Goal: Task Accomplishment & Management: Manage account settings

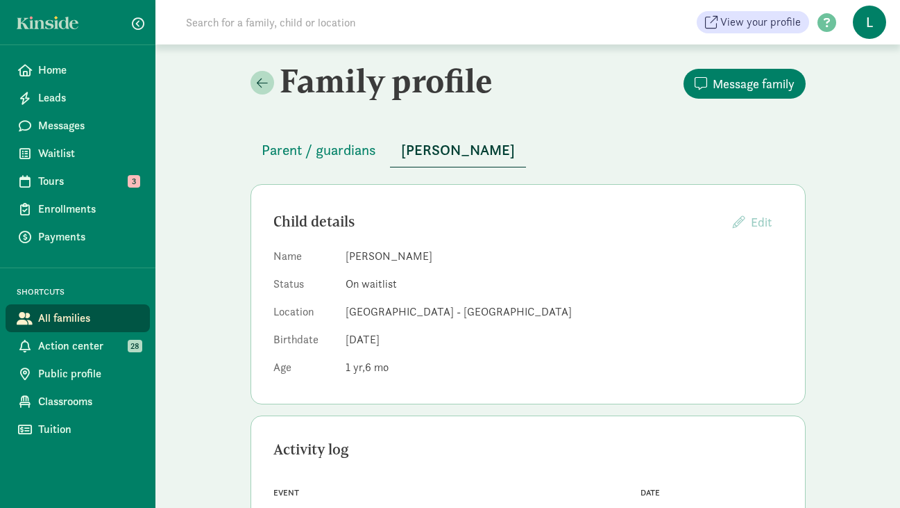
click at [224, 19] on input at bounding box center [372, 22] width 389 height 28
paste input "Mackenzie Morgan"
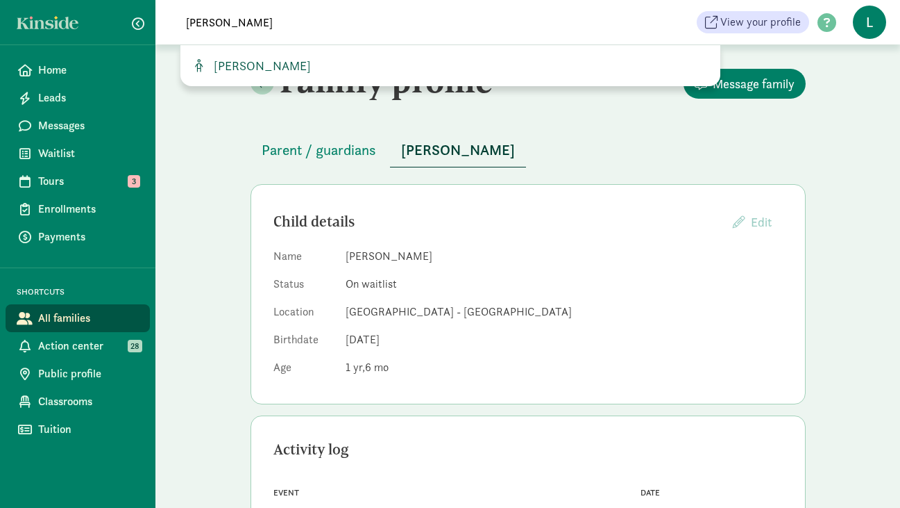
type input "Mackenzie Morgan"
click at [298, 58] on span "Mackenzie Morgan" at bounding box center [259, 66] width 103 height 16
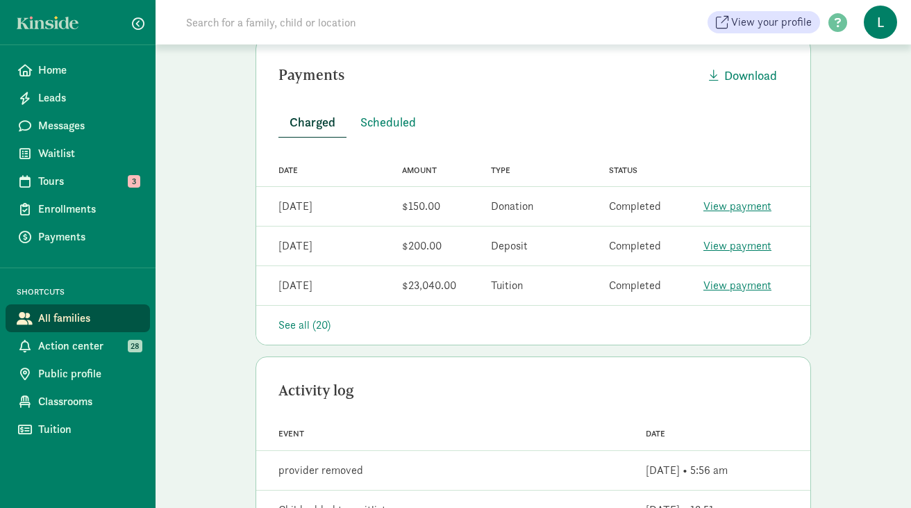
scroll to position [409, 0]
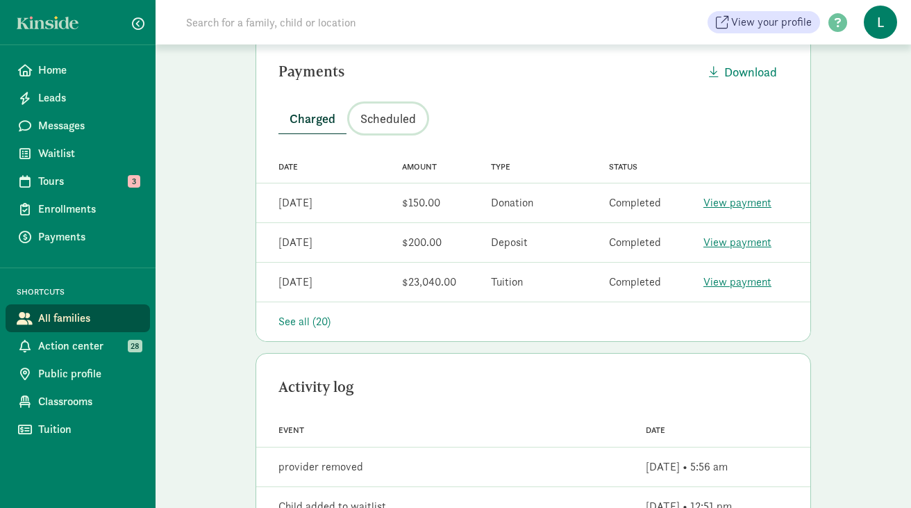
click at [396, 126] on span "Scheduled" at bounding box center [388, 118] width 56 height 19
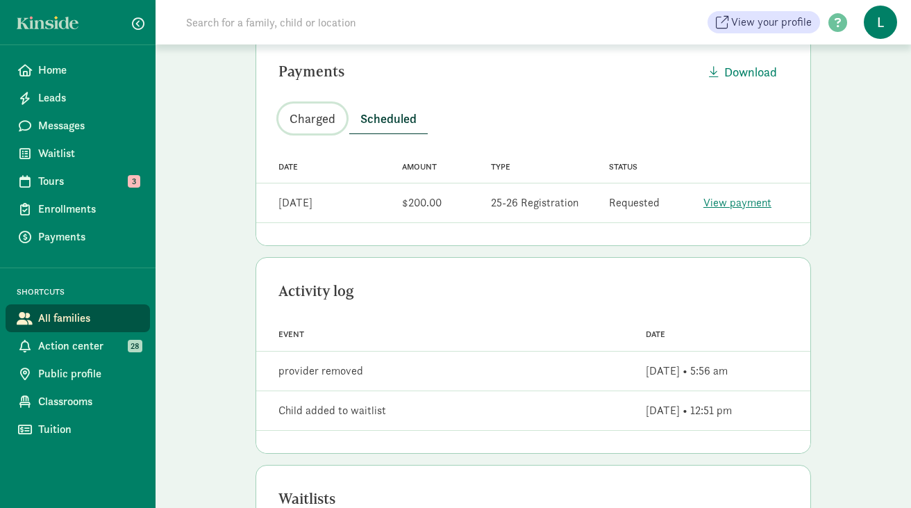
click at [314, 113] on span "Charged" at bounding box center [313, 118] width 46 height 19
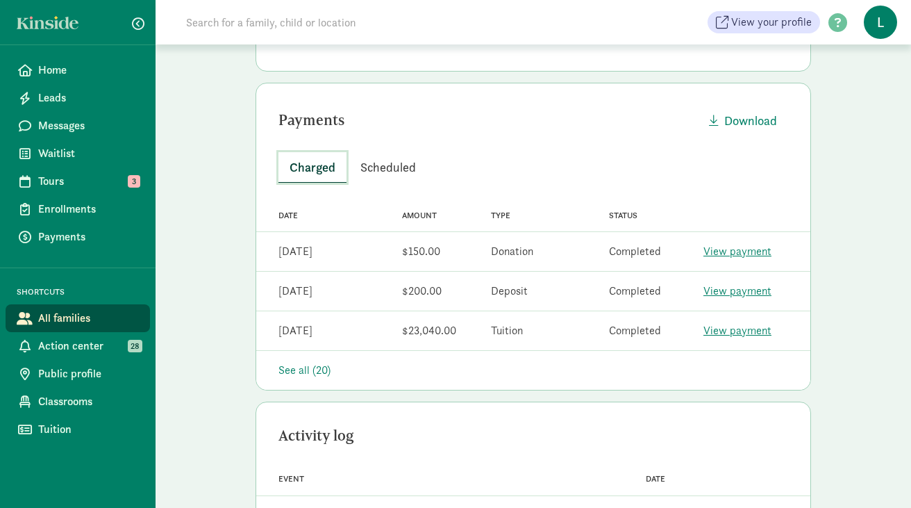
scroll to position [339, 0]
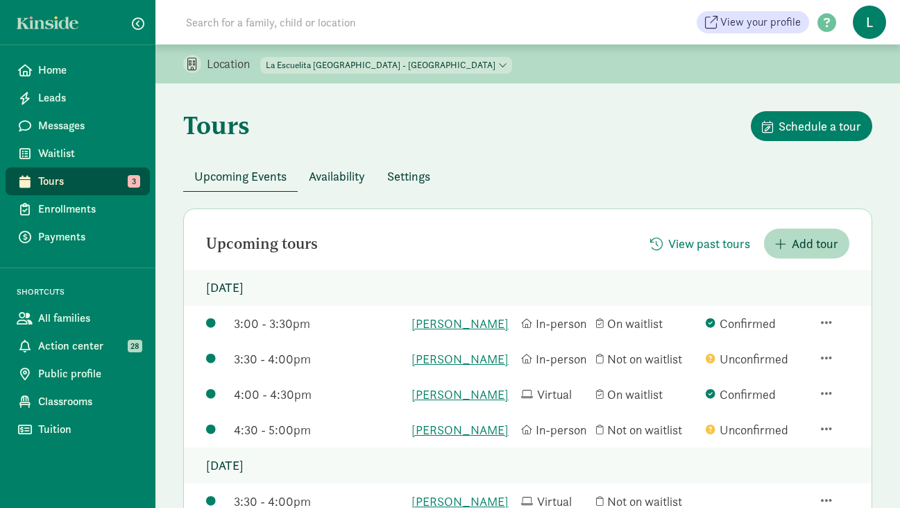
scroll to position [95, 0]
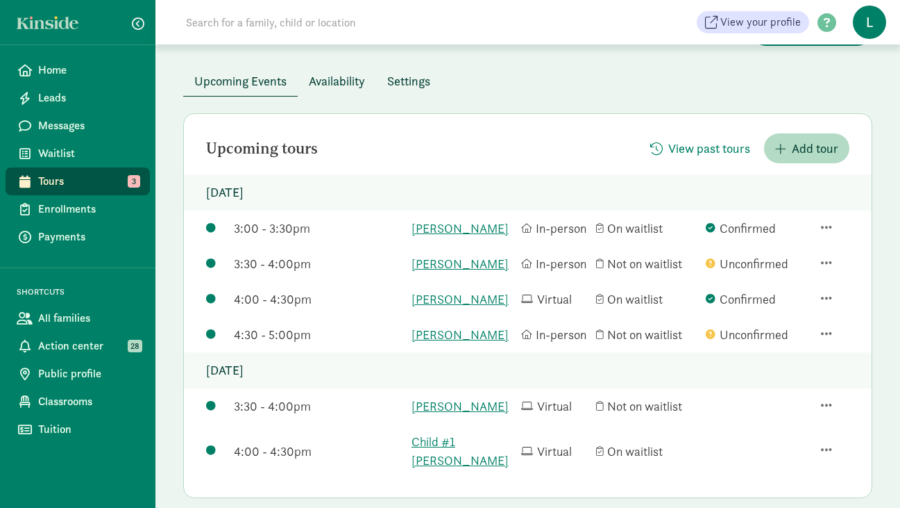
click at [264, 24] on input at bounding box center [372, 22] width 389 height 28
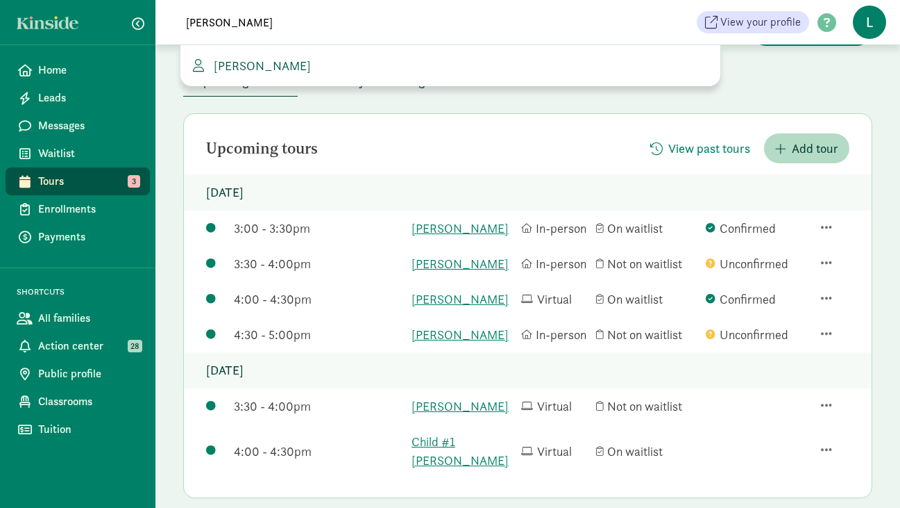
type input "graciela"
click at [245, 62] on span "Graciela Varela" at bounding box center [259, 66] width 103 height 16
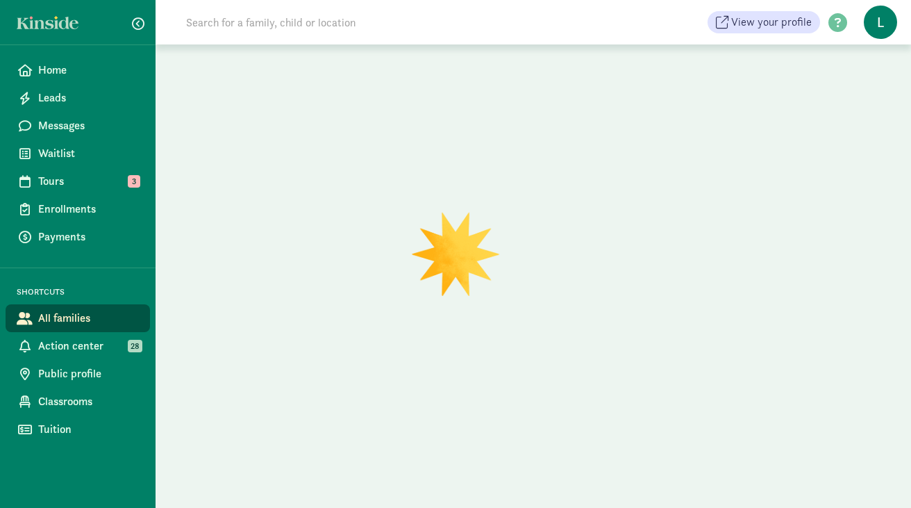
click at [261, 25] on input at bounding box center [372, 22] width 389 height 28
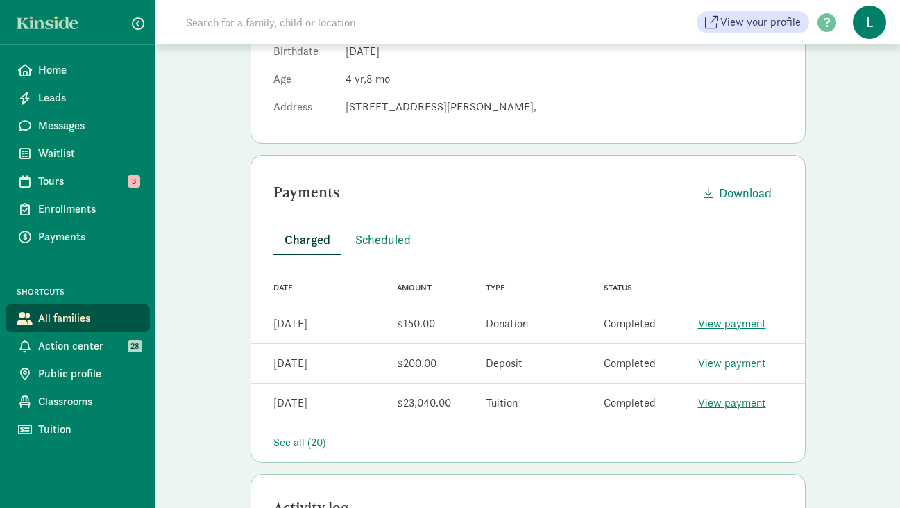
scroll to position [292, 0]
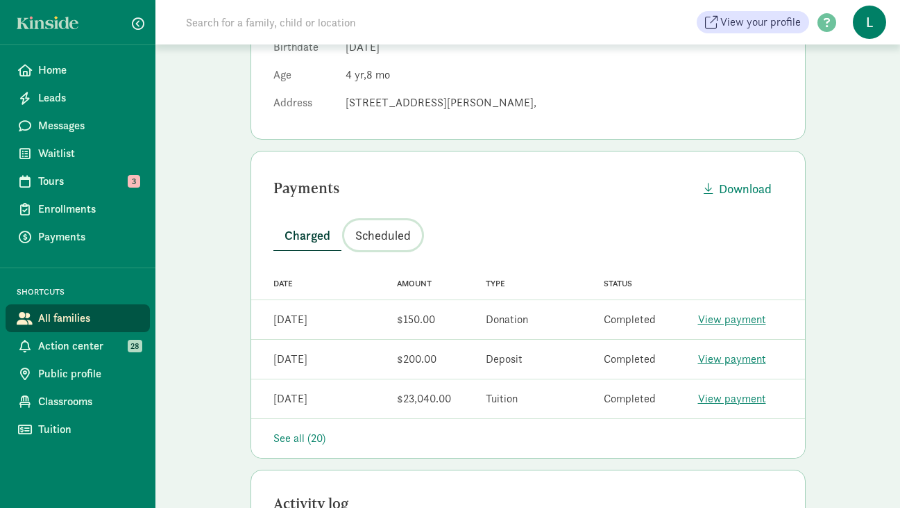
click at [382, 237] on span "Scheduled" at bounding box center [383, 235] width 56 height 19
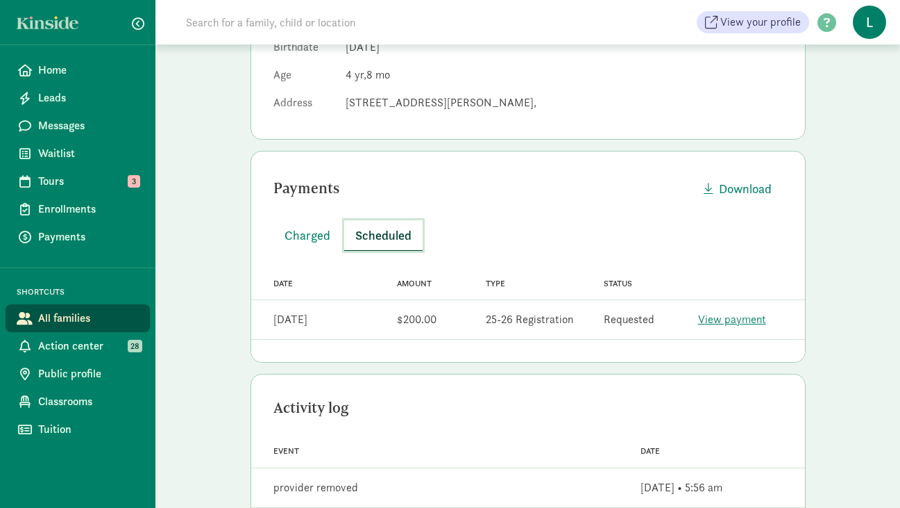
scroll to position [0, 0]
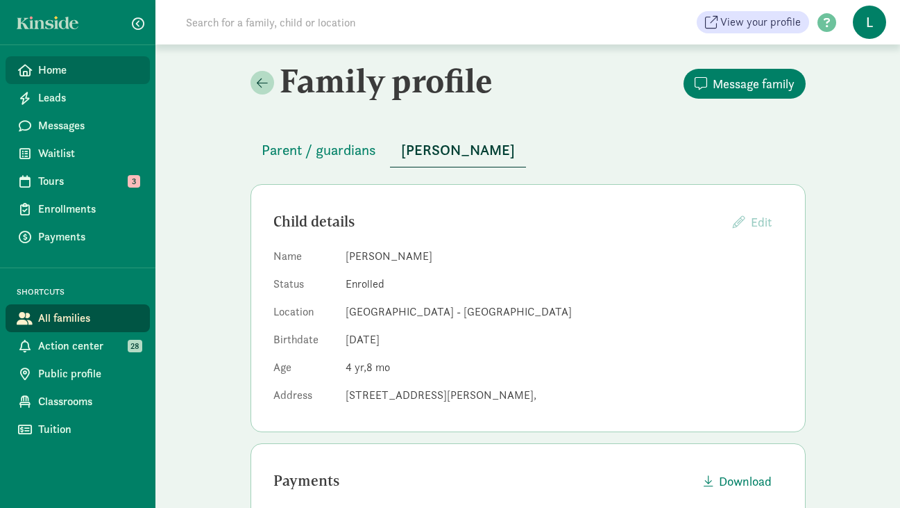
click at [59, 63] on span "Home" at bounding box center [88, 70] width 101 height 17
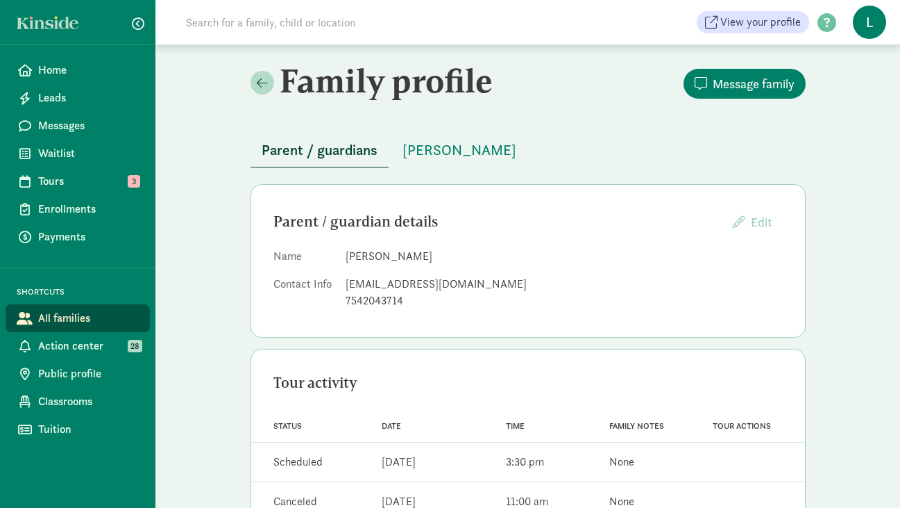
click at [230, 26] on input at bounding box center [372, 22] width 389 height 28
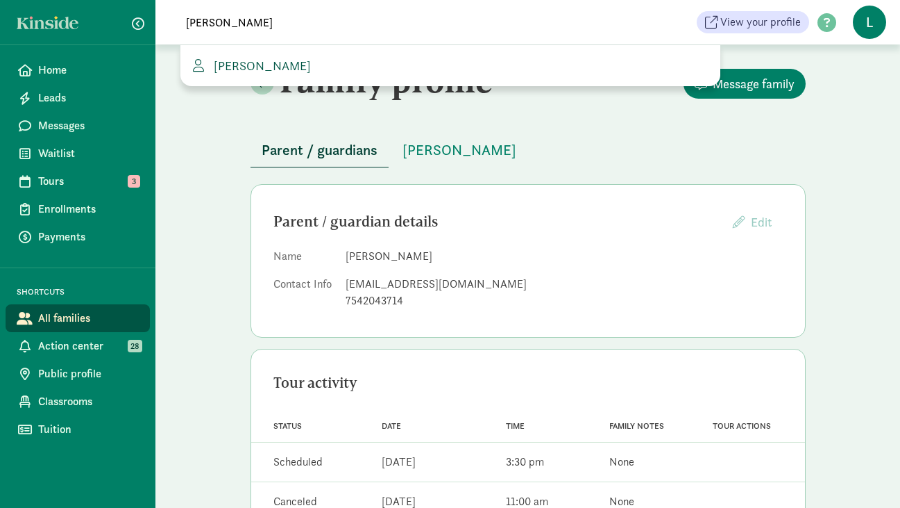
type input "jeffrey alc"
click at [244, 66] on span "[PERSON_NAME]" at bounding box center [259, 66] width 103 height 16
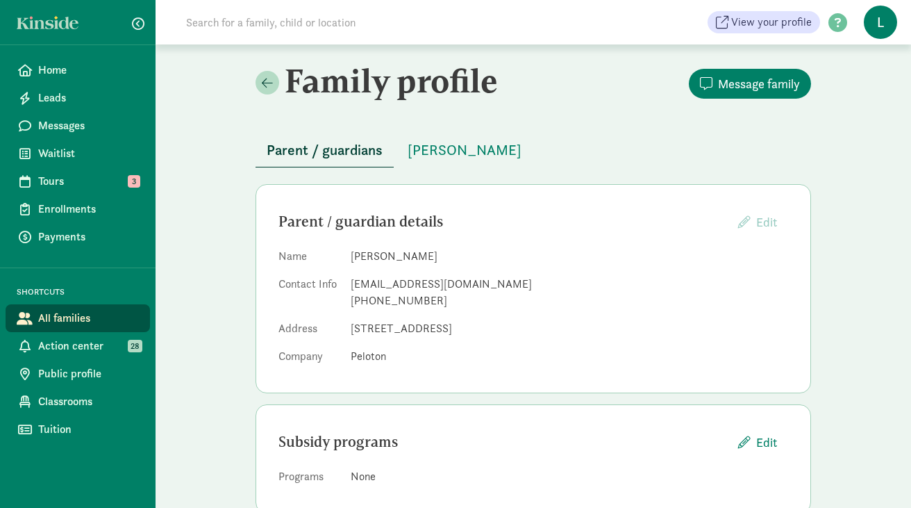
click at [203, 21] on input at bounding box center [372, 22] width 389 height 28
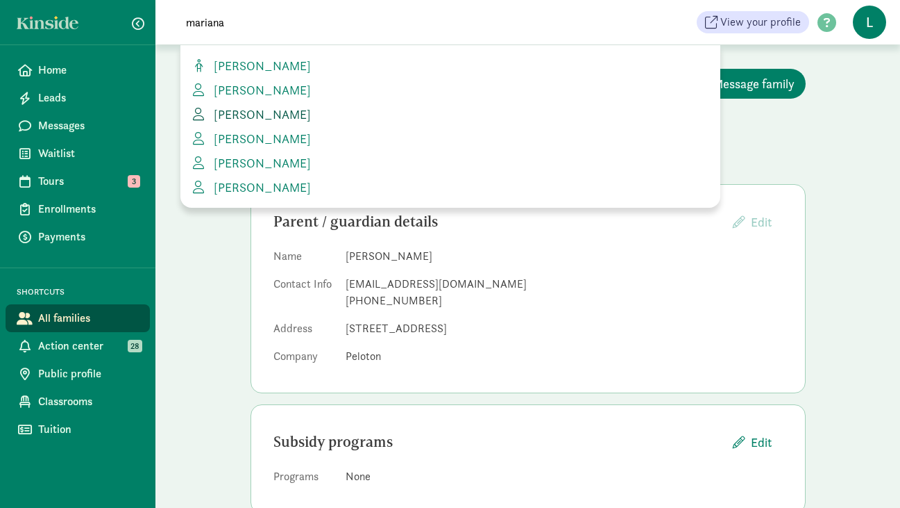
type input "mariana"
click at [264, 121] on span "[PERSON_NAME]" at bounding box center [259, 114] width 103 height 16
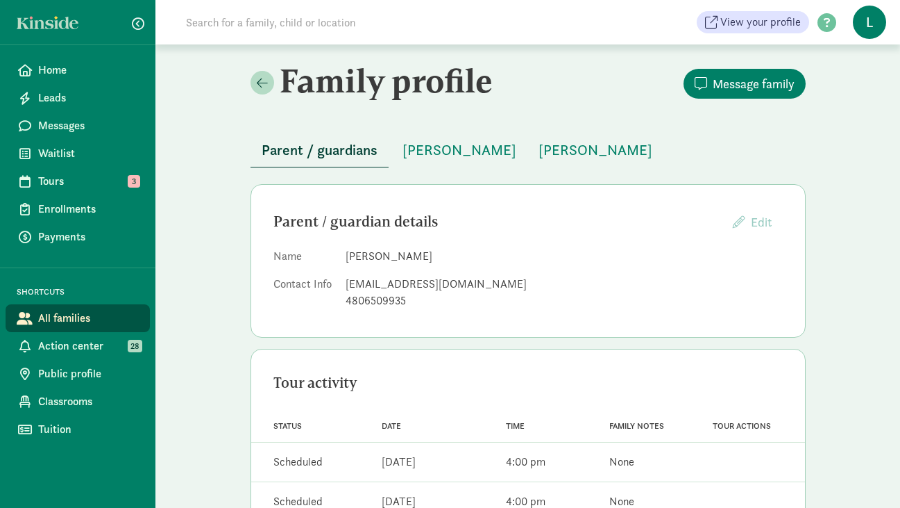
click at [236, 34] on input at bounding box center [372, 22] width 389 height 28
paste input "alexapanderson@yahoo.com"
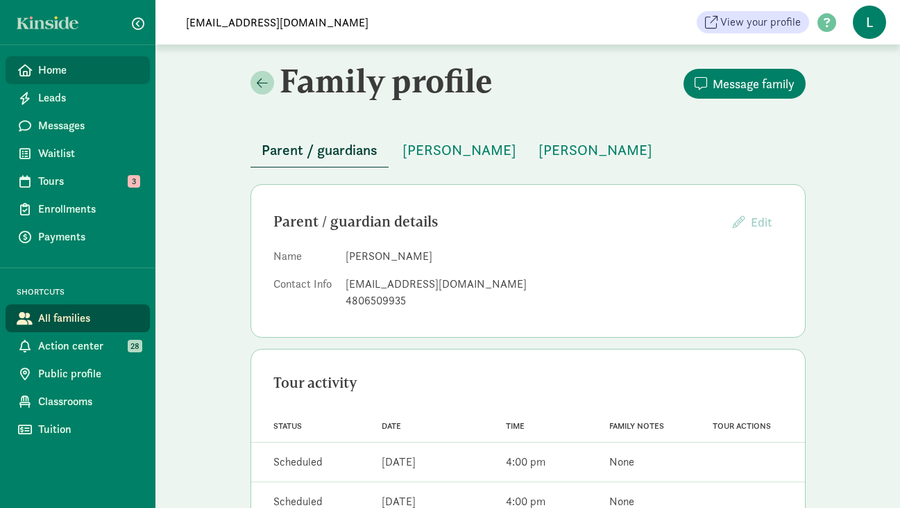
type input "alexapanderson@yahoo.com"
click at [101, 68] on span "Home" at bounding box center [88, 70] width 101 height 17
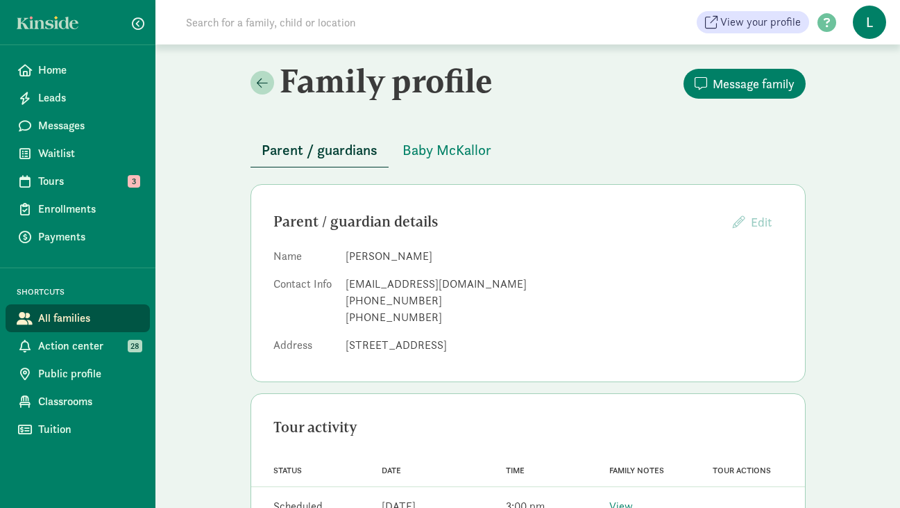
drag, startPoint x: 414, startPoint y: 258, endPoint x: 347, endPoint y: 257, distance: 66.7
click at [347, 257] on dd "[PERSON_NAME]" at bounding box center [564, 256] width 437 height 17
copy dd "[PERSON_NAME]"
click at [462, 153] on span "Baby McKallor" at bounding box center [447, 150] width 89 height 22
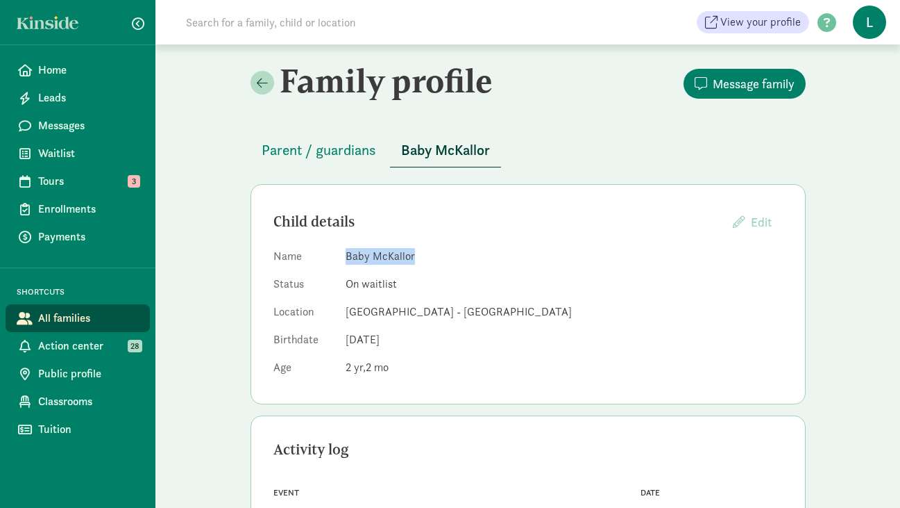
drag, startPoint x: 412, startPoint y: 258, endPoint x: 347, endPoint y: 258, distance: 64.6
click at [347, 258] on dd "Baby McKallor" at bounding box center [564, 256] width 437 height 17
copy dd "Baby McKallor"
click at [332, 161] on button "Parent / guardians" at bounding box center [319, 149] width 137 height 33
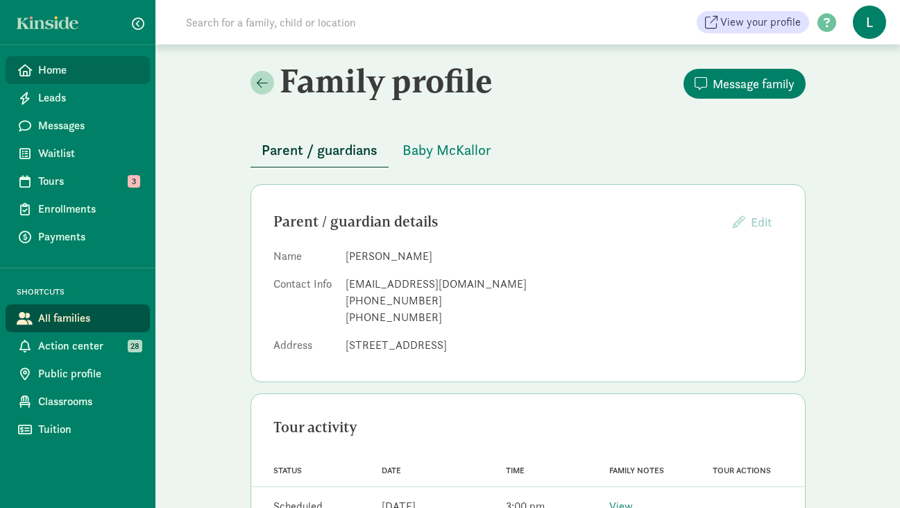
click at [74, 76] on span "Home" at bounding box center [88, 70] width 101 height 17
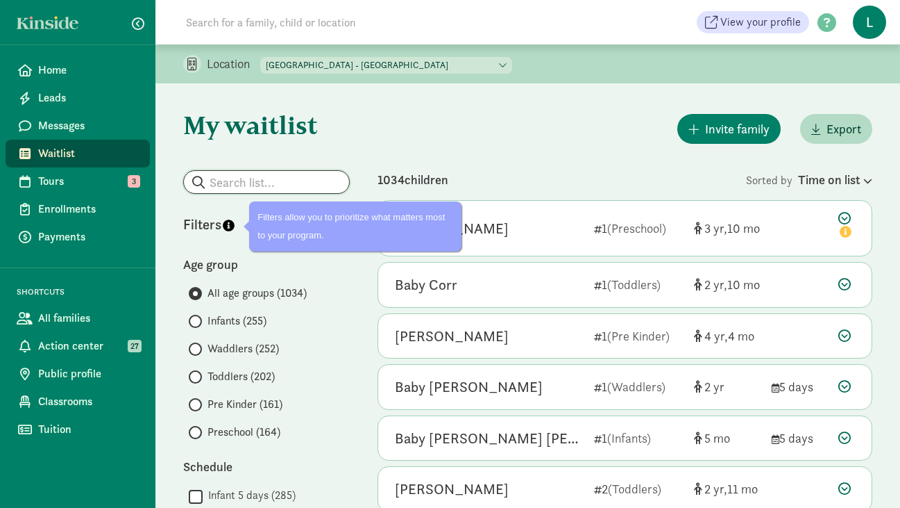
click at [250, 175] on input "search" at bounding box center [266, 182] width 165 height 22
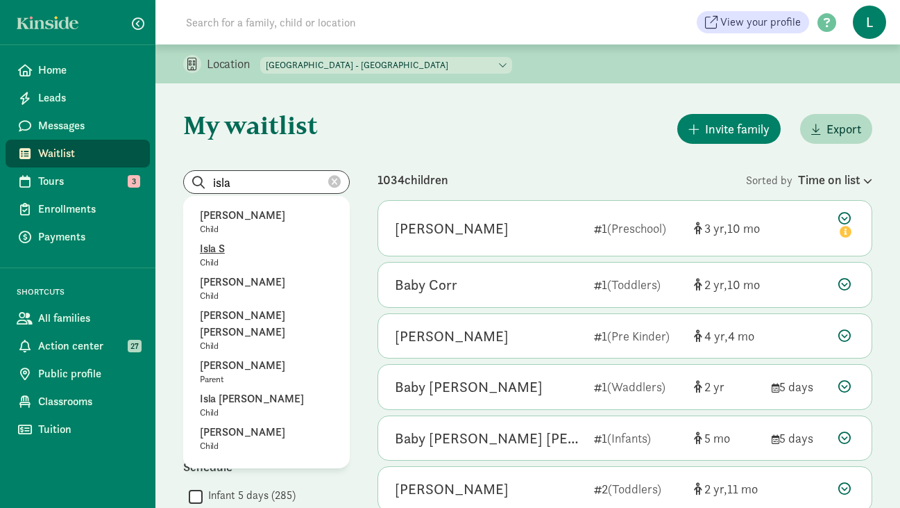
click at [228, 253] on p "Isla S" at bounding box center [266, 248] width 133 height 17
type input "Isla S"
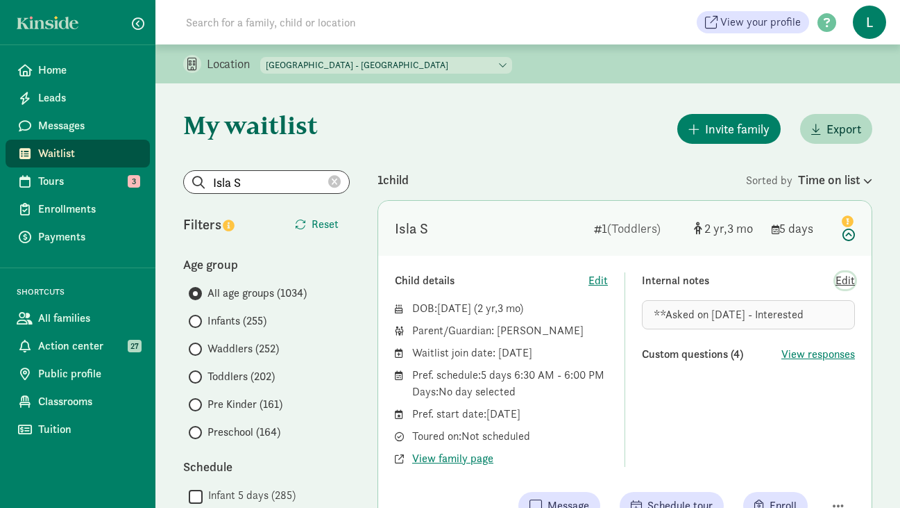
click at [848, 277] on span "Edit" at bounding box center [845, 280] width 19 height 17
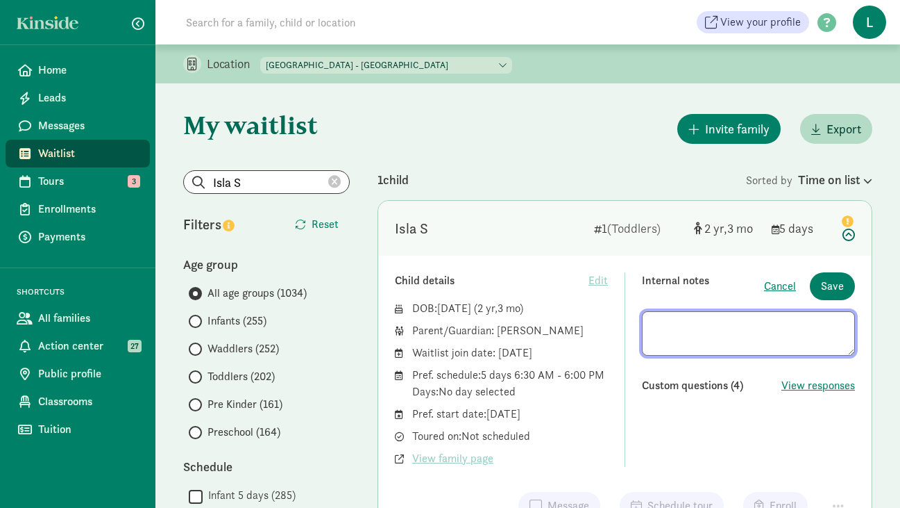
drag, startPoint x: 822, startPoint y: 325, endPoint x: 559, endPoint y: 325, distance: 263.1
click at [559, 325] on div "Child details Edit DOB: Apr 30, 2023 ( 2 3 ) Parent/Guardian: Kirsten Wickstrom…" at bounding box center [625, 369] width 460 height 194
type textarea "**Asked on 8/18/25 - Interested - Offered Sep-25"
click at [841, 290] on span "Save" at bounding box center [832, 286] width 23 height 17
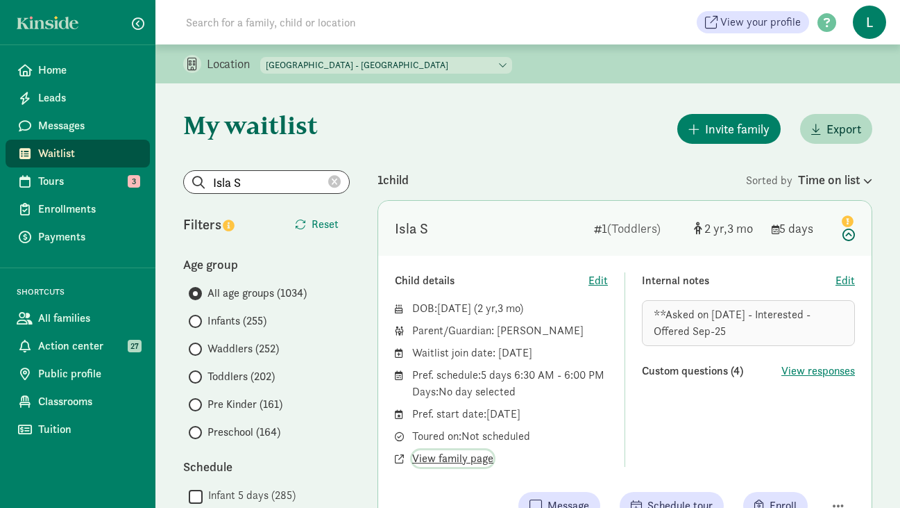
click at [455, 462] on span "View family page" at bounding box center [452, 458] width 81 height 17
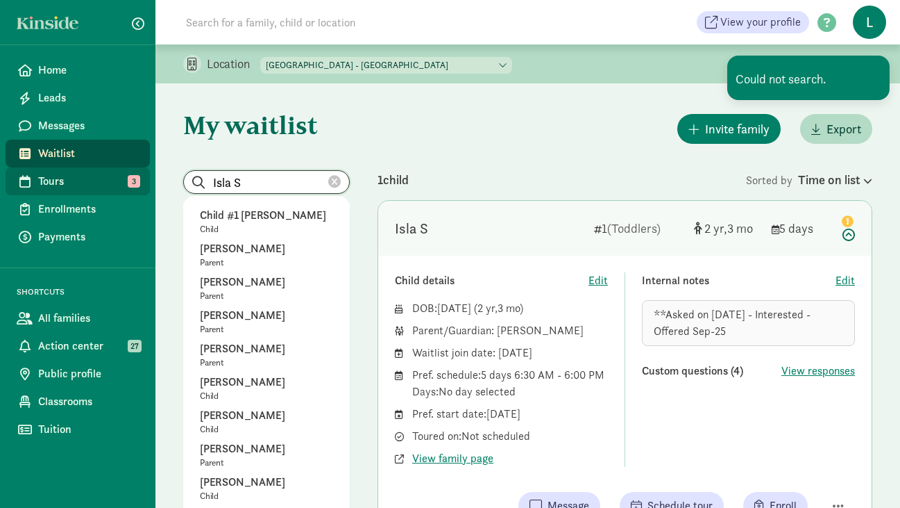
drag, startPoint x: 251, startPoint y: 181, endPoint x: 133, endPoint y: 181, distance: 118.0
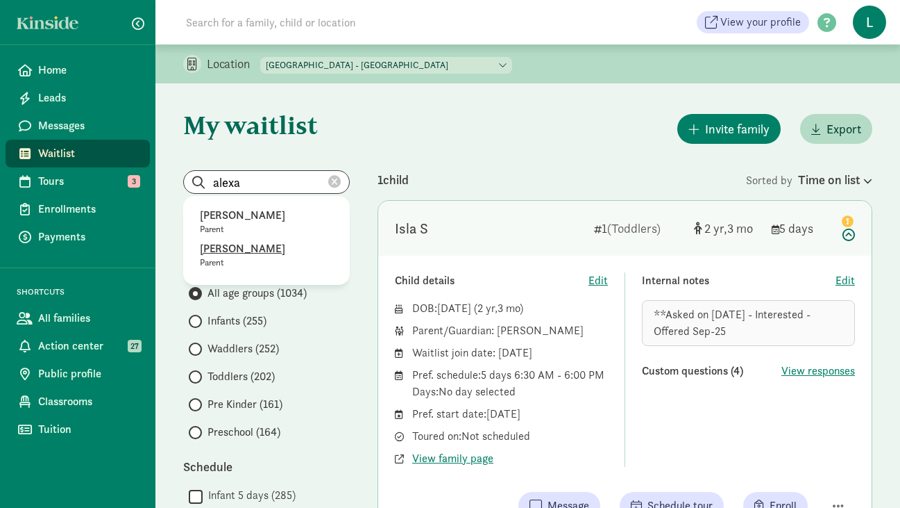
click at [233, 255] on p "alexa McKallor" at bounding box center [266, 248] width 133 height 17
type input "alexa McKallor"
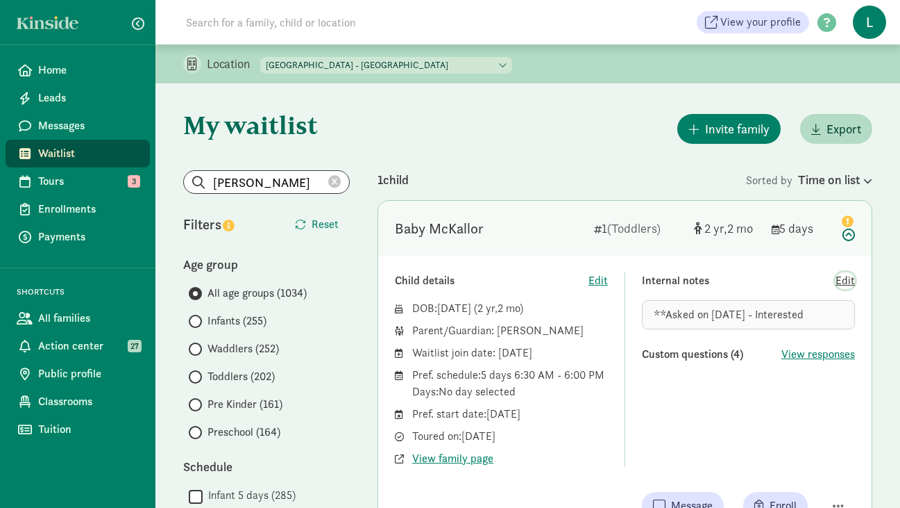
click at [842, 279] on span "Edit" at bounding box center [845, 280] width 19 height 17
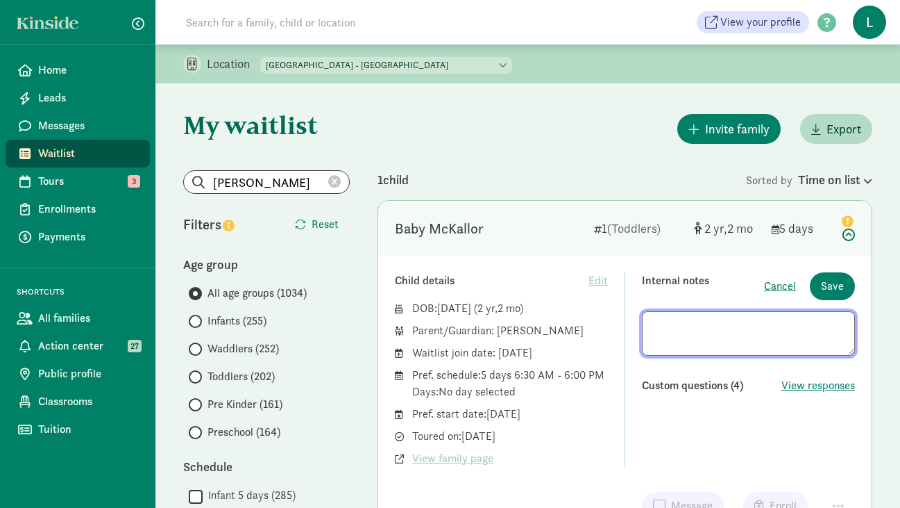
drag, startPoint x: 812, startPoint y: 326, endPoint x: 612, endPoint y: 317, distance: 200.2
click at [614, 317] on div "Child details Edit DOB: May 28, 2023 ( 2 2 ) Parent/Guardian: alexa McKallor Wa…" at bounding box center [625, 369] width 460 height 194
type textarea "**Asked on 8/18/25 - Interested - Offered Sep-25"
click at [833, 286] on span "Save" at bounding box center [832, 286] width 23 height 17
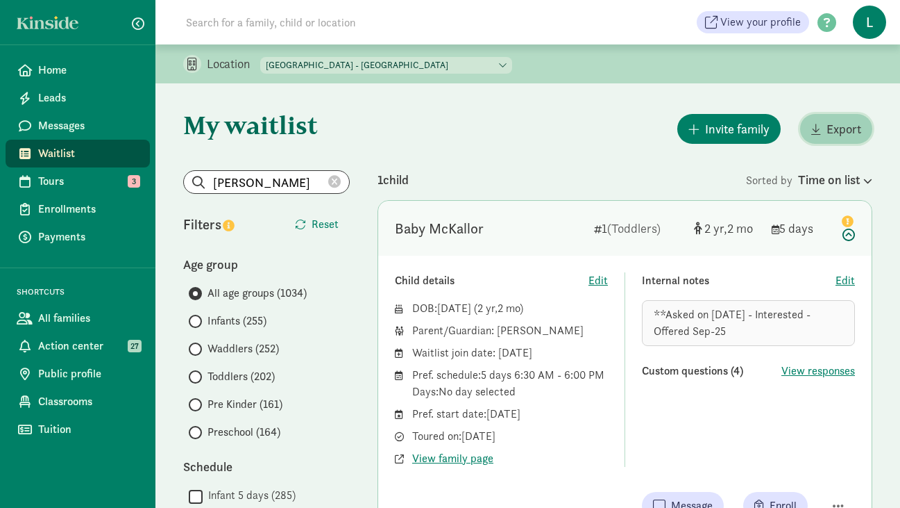
click at [835, 126] on span "Export" at bounding box center [844, 128] width 35 height 19
click at [337, 181] on icon at bounding box center [334, 182] width 12 height 12
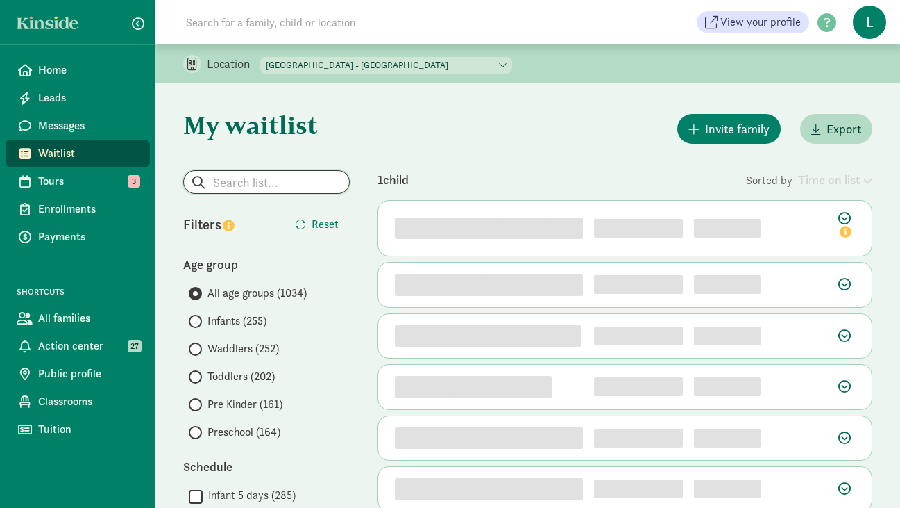
click at [258, 178] on input "search" at bounding box center [266, 182] width 165 height 22
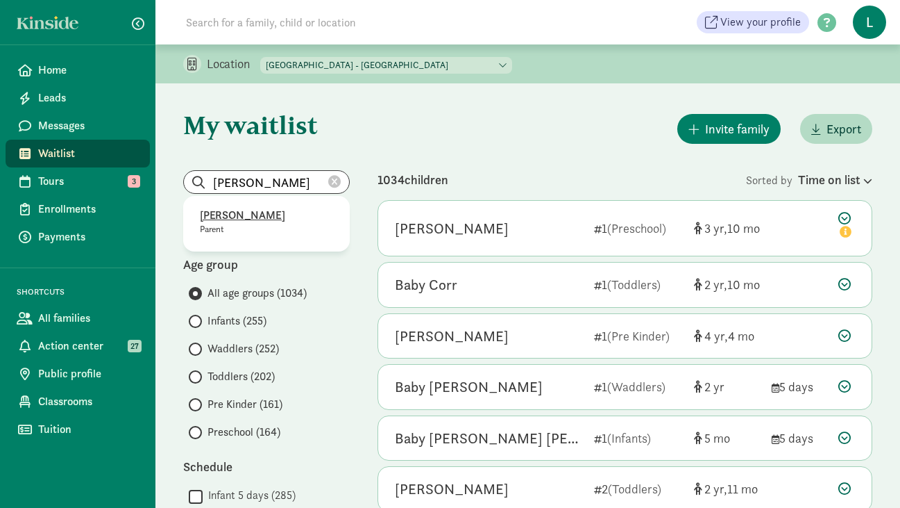
click at [233, 220] on p "Marta Morales" at bounding box center [266, 215] width 133 height 17
type input "Marta Morales"
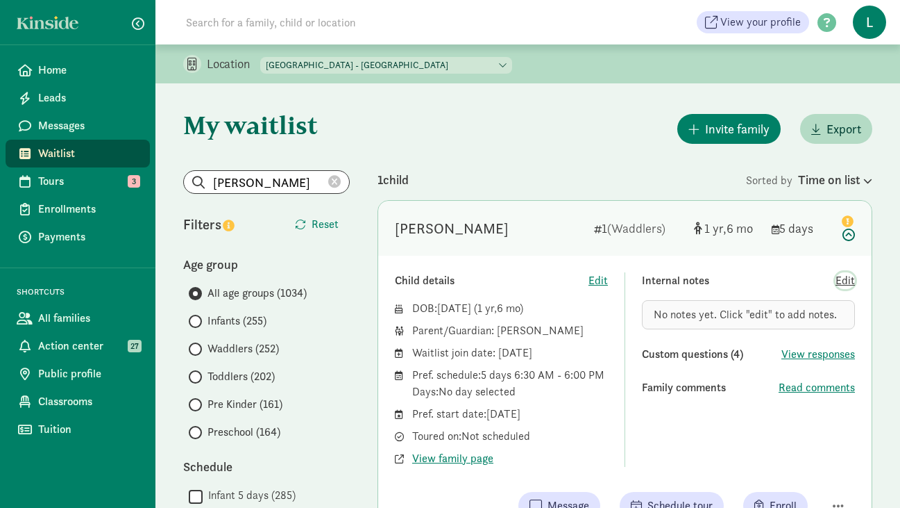
click at [851, 278] on span "Edit" at bounding box center [845, 280] width 19 height 17
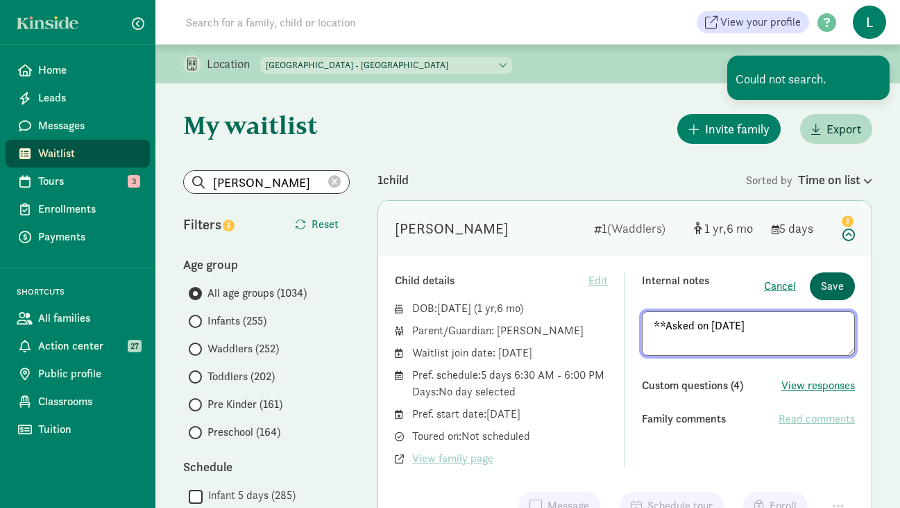
type textarea "**Asked on 8/21/25"
click at [834, 280] on span "Save" at bounding box center [832, 286] width 23 height 17
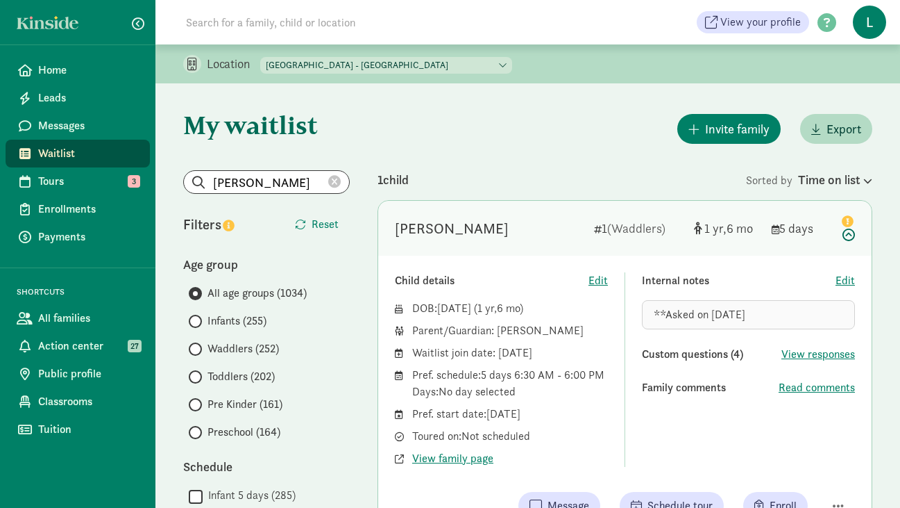
click at [337, 179] on icon at bounding box center [334, 182] width 12 height 12
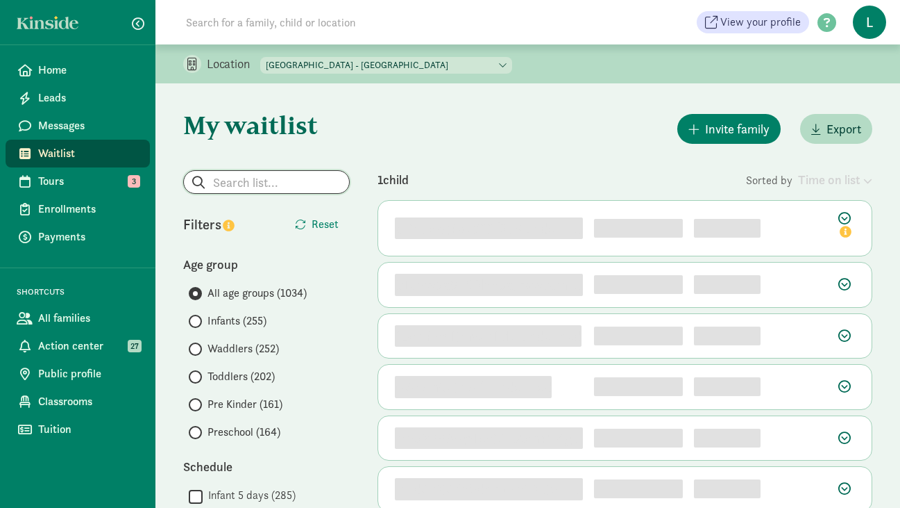
click at [283, 179] on input "search" at bounding box center [266, 182] width 165 height 22
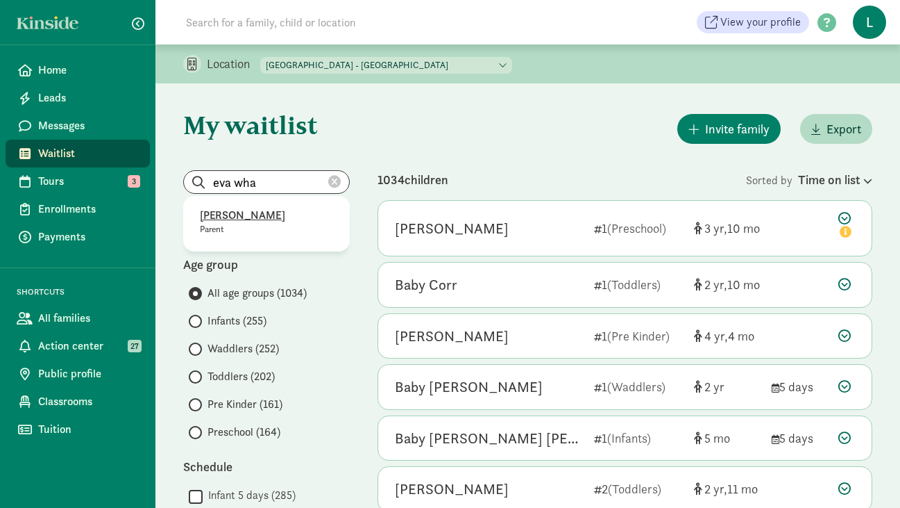
click at [254, 218] on p "Eva Wharton" at bounding box center [266, 215] width 133 height 17
type input "Eva Wharton"
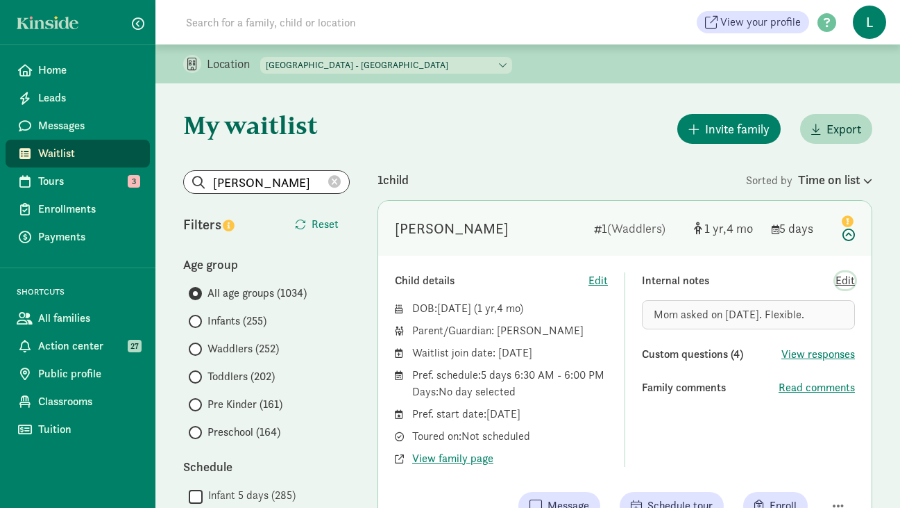
click at [842, 280] on span "Edit" at bounding box center [845, 280] width 19 height 17
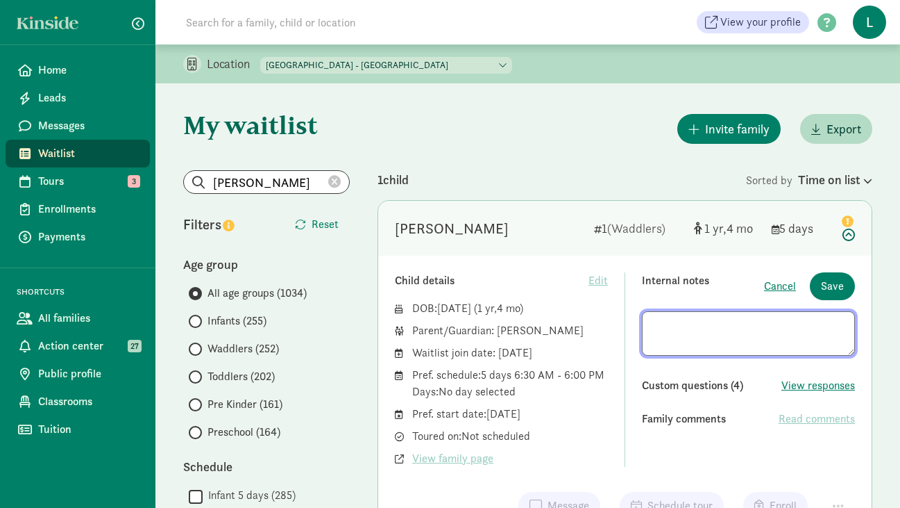
click at [653, 326] on textarea at bounding box center [748, 333] width 213 height 44
type textarea "**Asked on 8/21/25 - Mom asked on 6/25/25. Flexible."
click at [828, 287] on span "Save" at bounding box center [832, 286] width 23 height 17
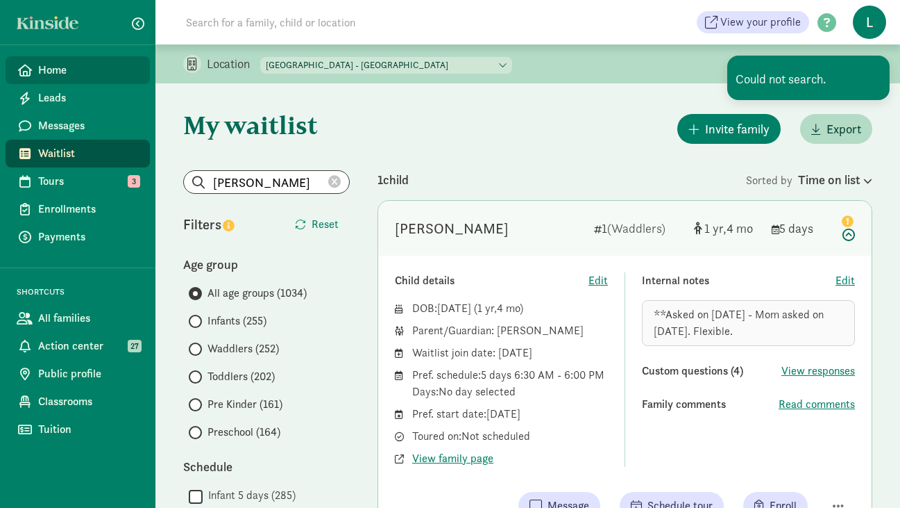
click at [63, 78] on link "Home" at bounding box center [78, 70] width 144 height 28
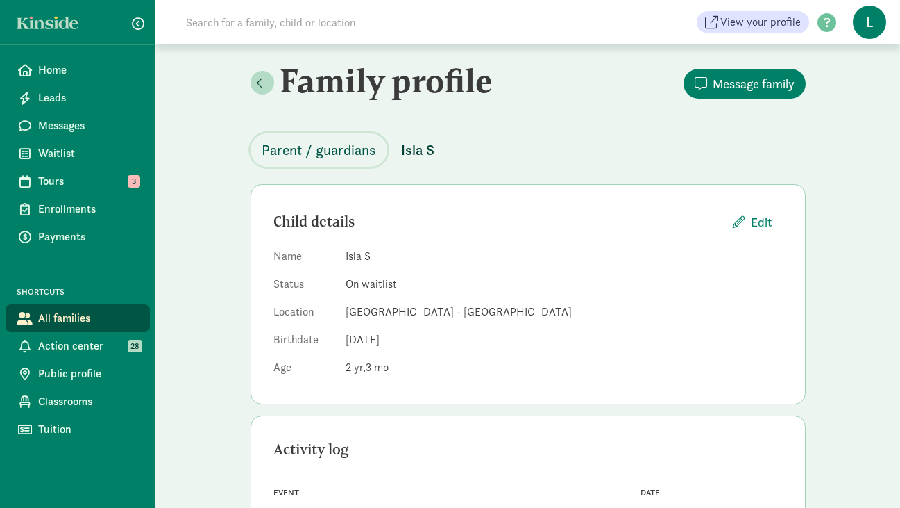
click at [349, 153] on span "Parent / guardians" at bounding box center [319, 150] width 115 height 22
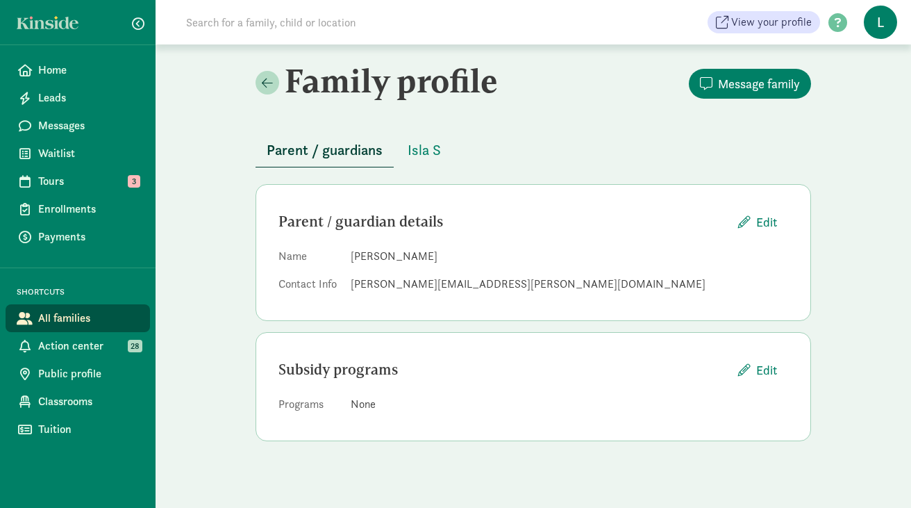
drag, startPoint x: 437, startPoint y: 255, endPoint x: 351, endPoint y: 256, distance: 85.4
click at [351, 256] on dd "[PERSON_NAME]" at bounding box center [569, 256] width 437 height 17
copy dd "[PERSON_NAME]"
click at [423, 153] on span "Isla S" at bounding box center [424, 150] width 33 height 22
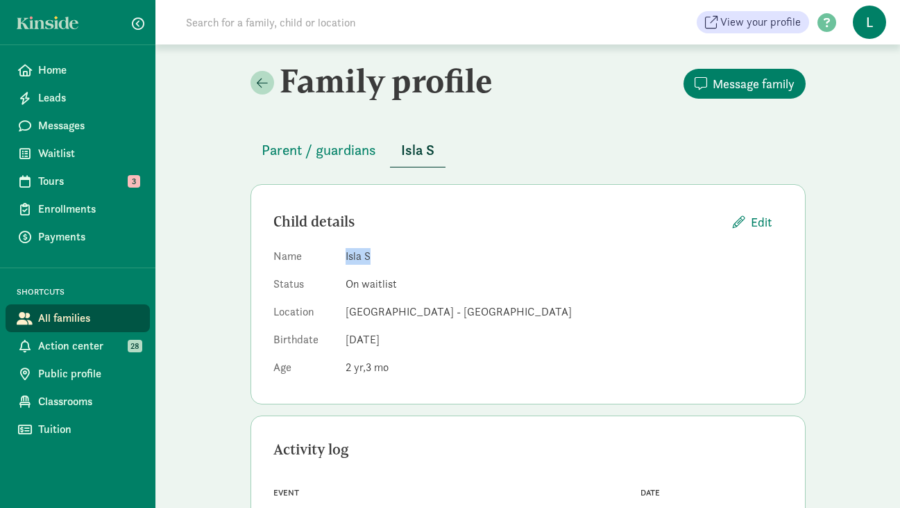
drag, startPoint x: 372, startPoint y: 253, endPoint x: 346, endPoint y: 253, distance: 26.4
click at [346, 253] on dd "Isla S" at bounding box center [564, 256] width 437 height 17
copy dd "Isla S"
click at [88, 155] on span "Waitlist" at bounding box center [88, 153] width 101 height 17
click at [357, 150] on span "Parent / guardians" at bounding box center [319, 150] width 115 height 22
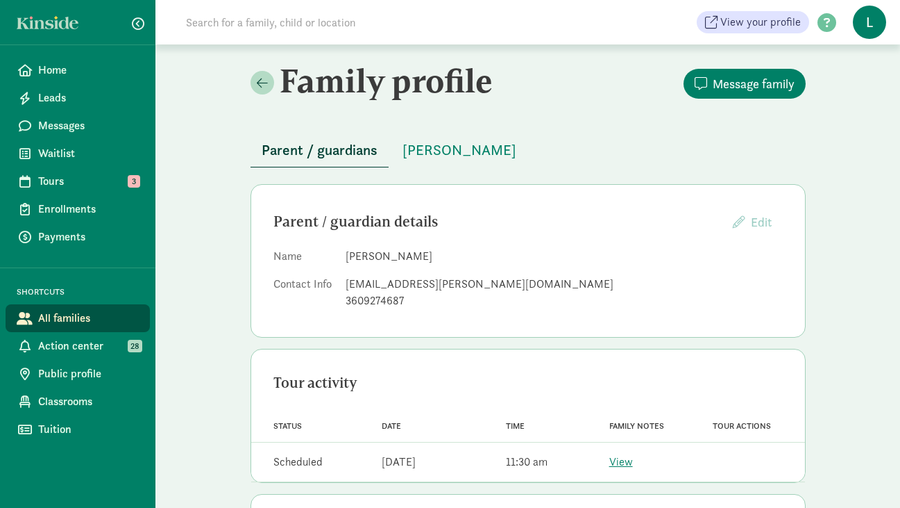
click at [217, 23] on input at bounding box center [372, 22] width 389 height 28
paste input "Erin Morgan"
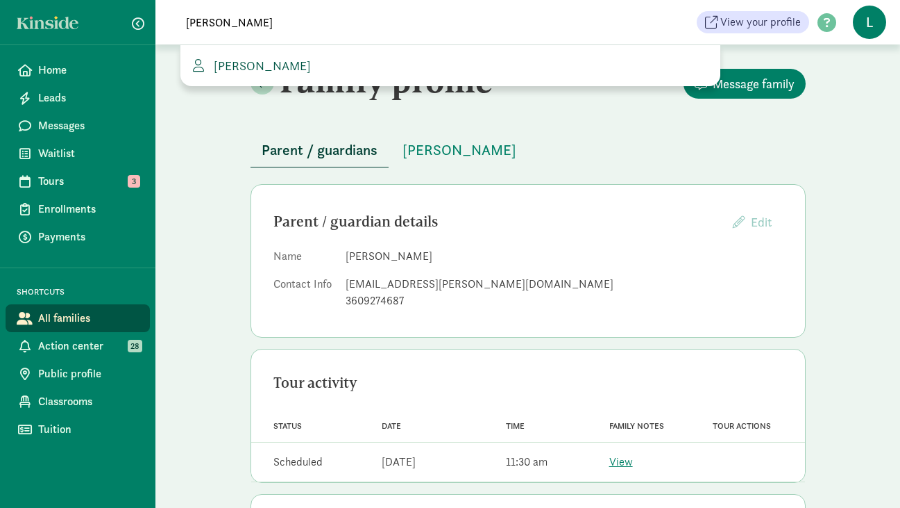
type input "Erin Morgan"
click at [251, 70] on span "Erin Morgan" at bounding box center [259, 66] width 103 height 16
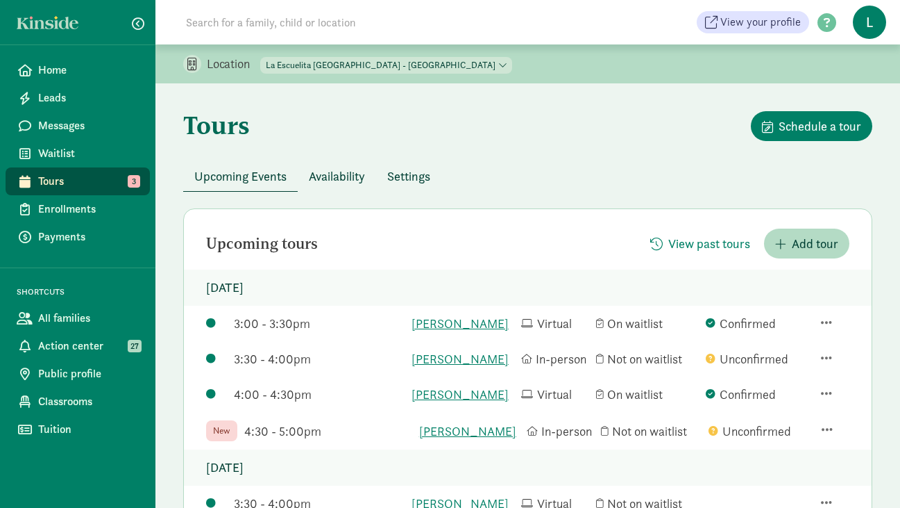
scroll to position [91, 0]
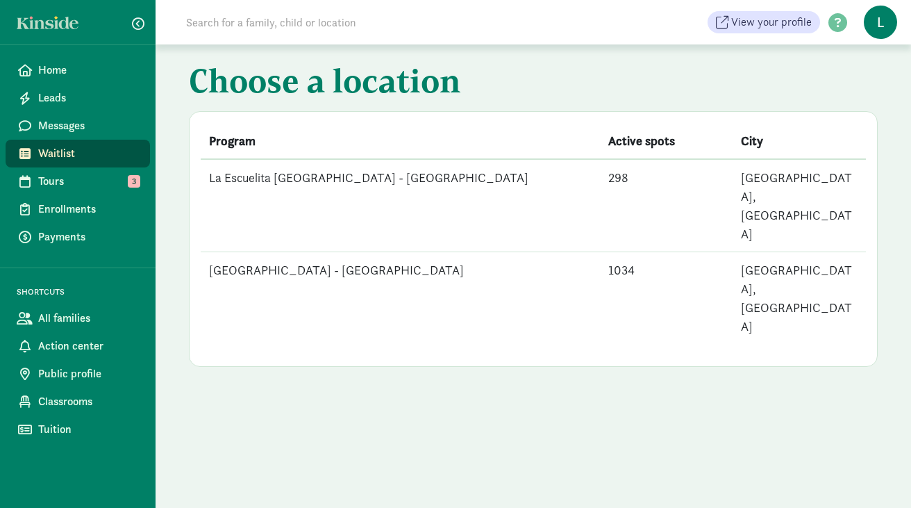
click at [311, 252] on td "[GEOGRAPHIC_DATA] - [GEOGRAPHIC_DATA]" at bounding box center [400, 298] width 399 height 92
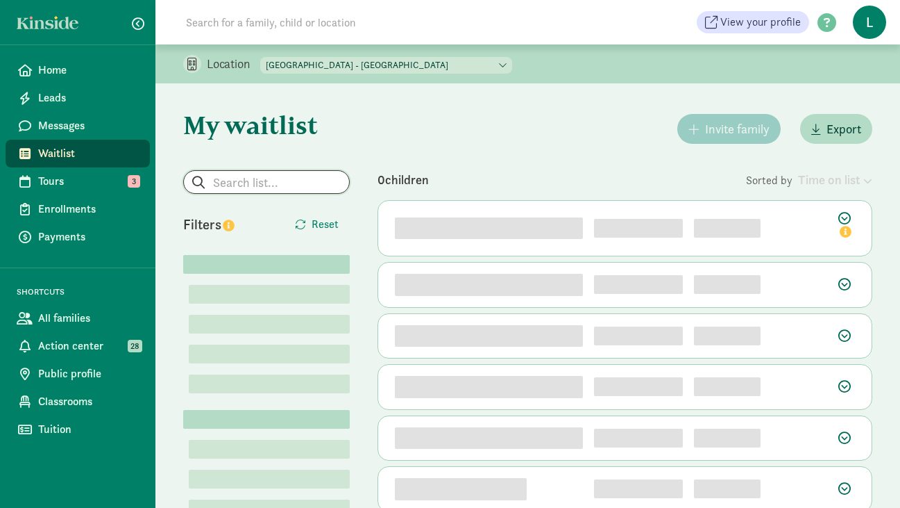
click at [251, 180] on input "search" at bounding box center [266, 182] width 165 height 22
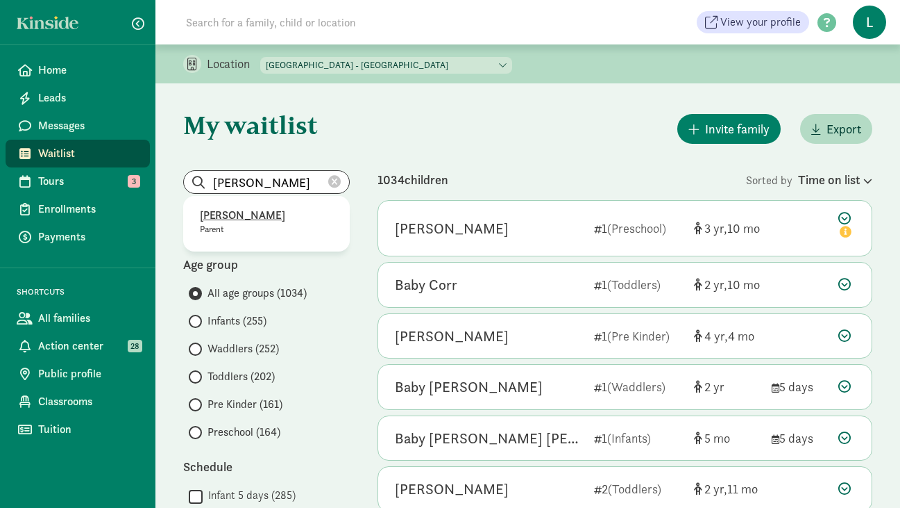
click at [240, 211] on p "[PERSON_NAME]" at bounding box center [266, 215] width 133 height 17
type input "[PERSON_NAME]"
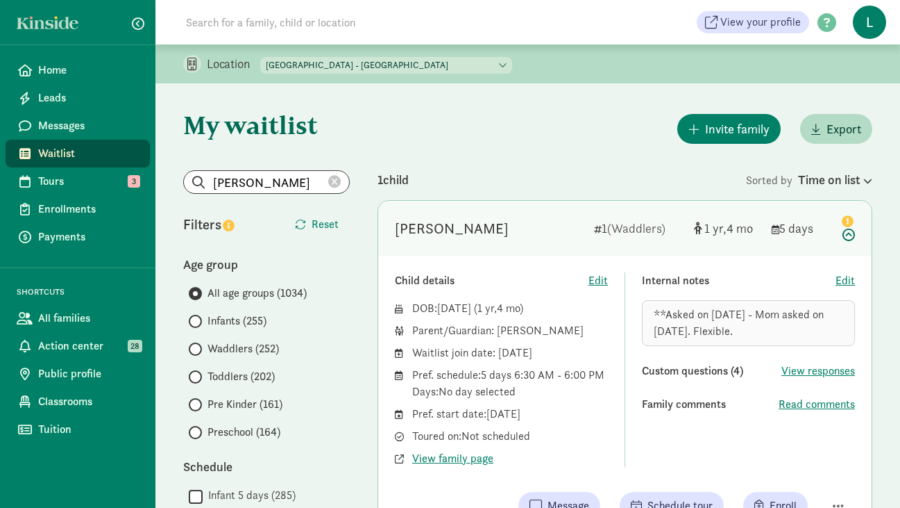
drag, startPoint x: 745, startPoint y: 333, endPoint x: 650, endPoint y: 317, distance: 96.4
click at [650, 317] on div "**Asked on 8/21/25 - Mom asked on 6/25/25. Flexible." at bounding box center [748, 323] width 213 height 46
copy span "**Asked on 8/21/25 - Mom asked on 6/25/25. Flexible."
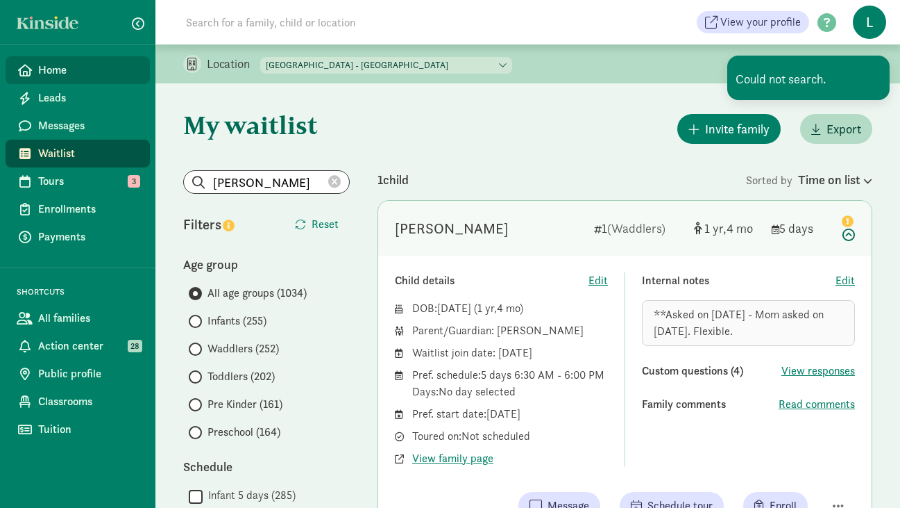
click at [58, 74] on span "Home" at bounding box center [88, 70] width 101 height 17
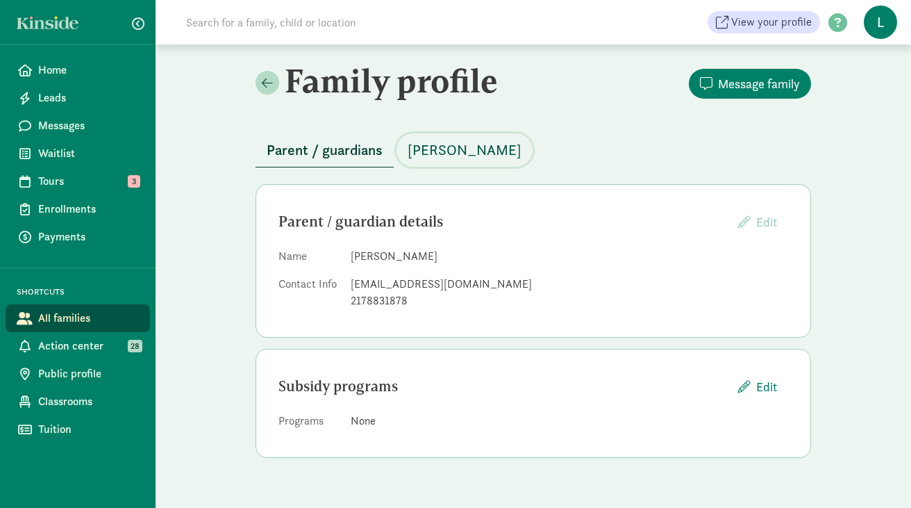
click at [459, 154] on span "[PERSON_NAME]" at bounding box center [465, 150] width 114 height 22
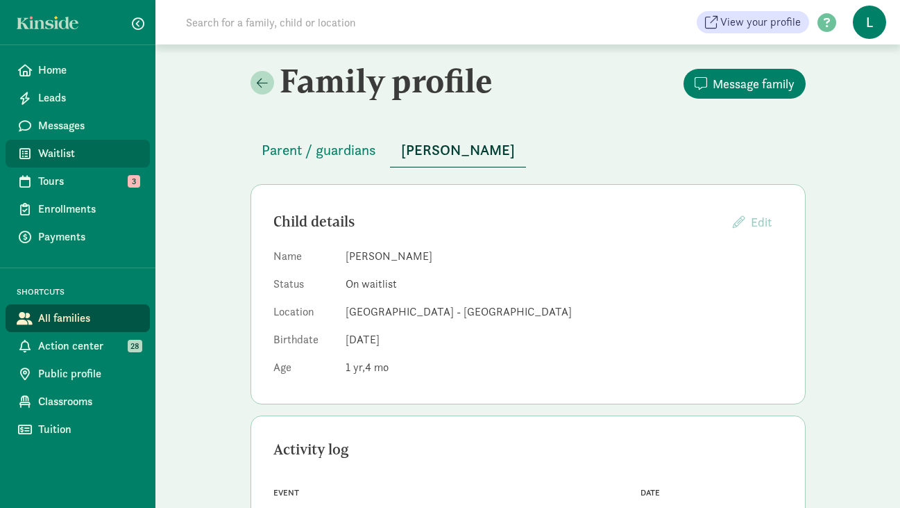
click at [80, 151] on span "Waitlist" at bounding box center [88, 153] width 101 height 17
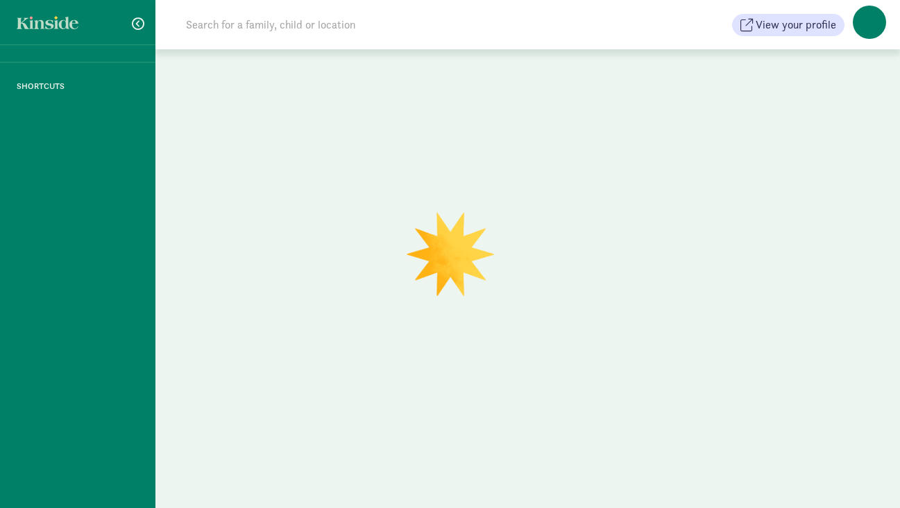
click at [276, 29] on input at bounding box center [372, 25] width 389 height 28
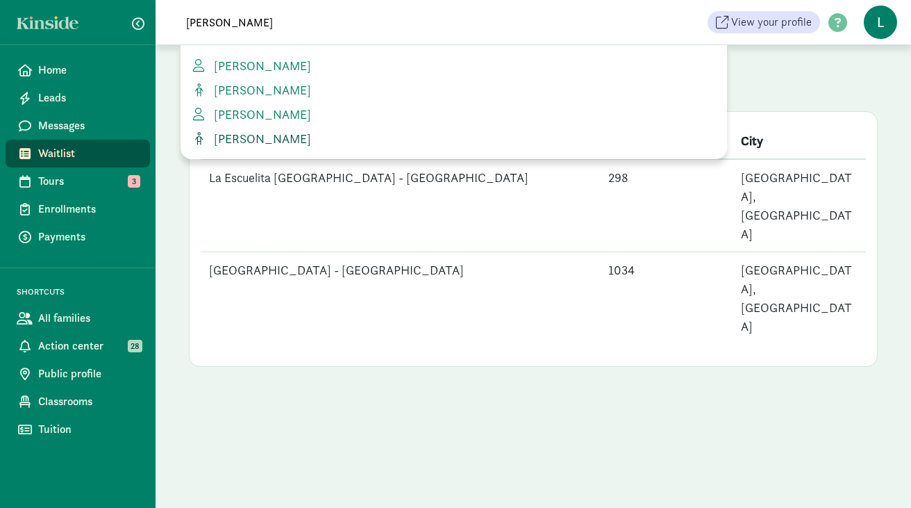
type input "tatu"
click at [258, 135] on span "Tatum Shaw" at bounding box center [259, 139] width 103 height 16
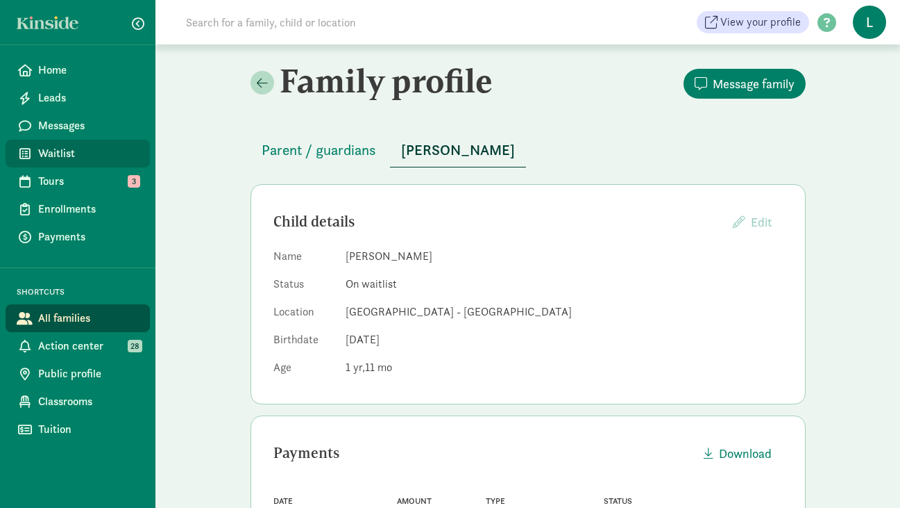
click at [69, 152] on span "Waitlist" at bounding box center [88, 153] width 101 height 17
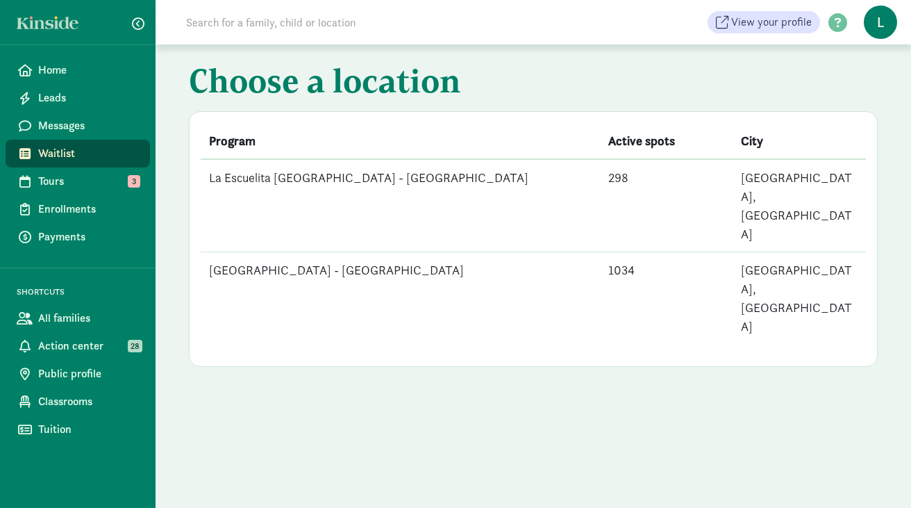
click at [407, 252] on td "[GEOGRAPHIC_DATA] - [GEOGRAPHIC_DATA]" at bounding box center [400, 298] width 399 height 92
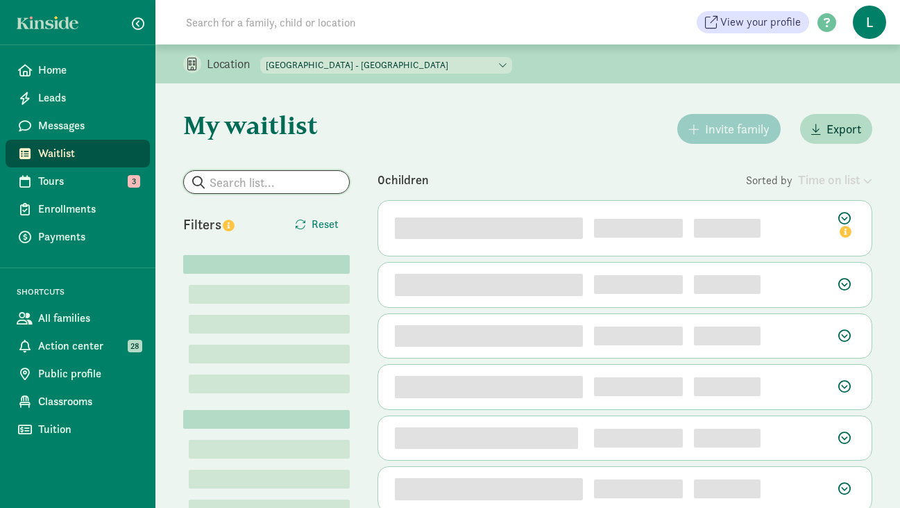
click at [251, 182] on input "search" at bounding box center [266, 182] width 165 height 22
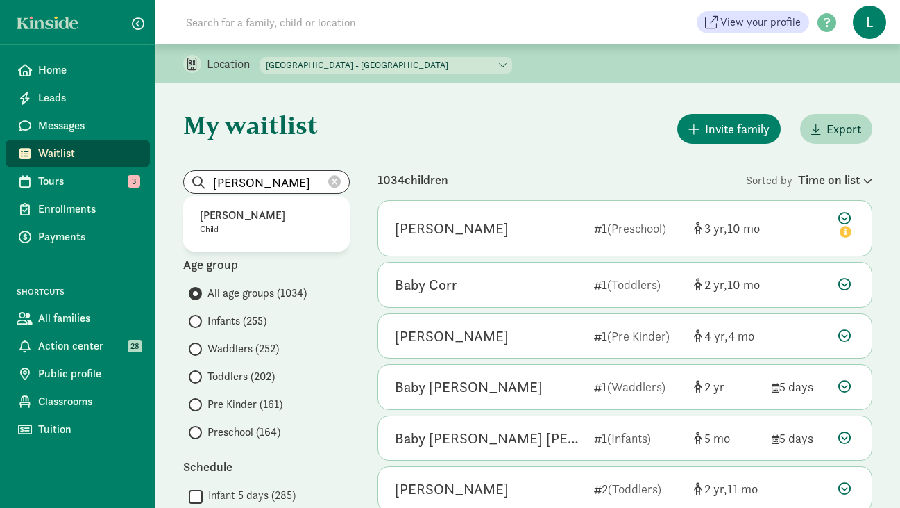
click at [240, 208] on p "Tatum Shaw" at bounding box center [266, 215] width 133 height 17
type input "Tatum Shaw"
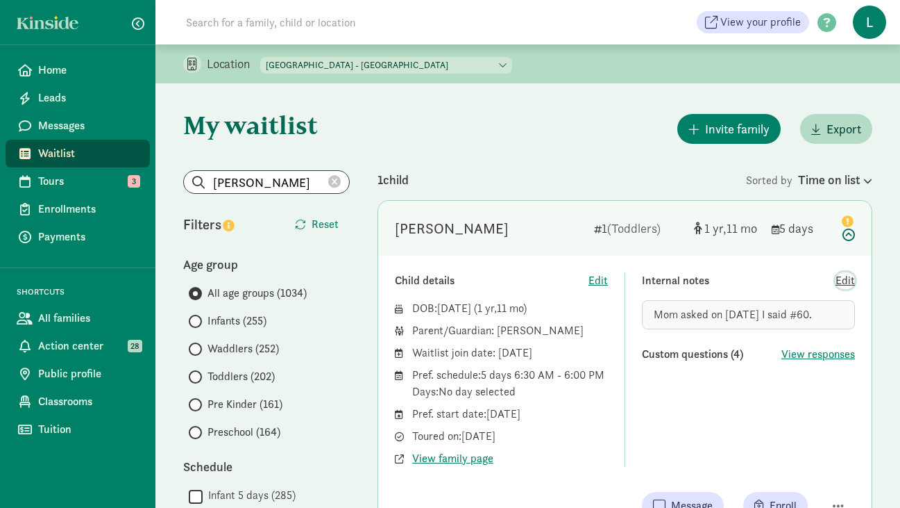
click at [845, 284] on span "Edit" at bounding box center [845, 280] width 19 height 17
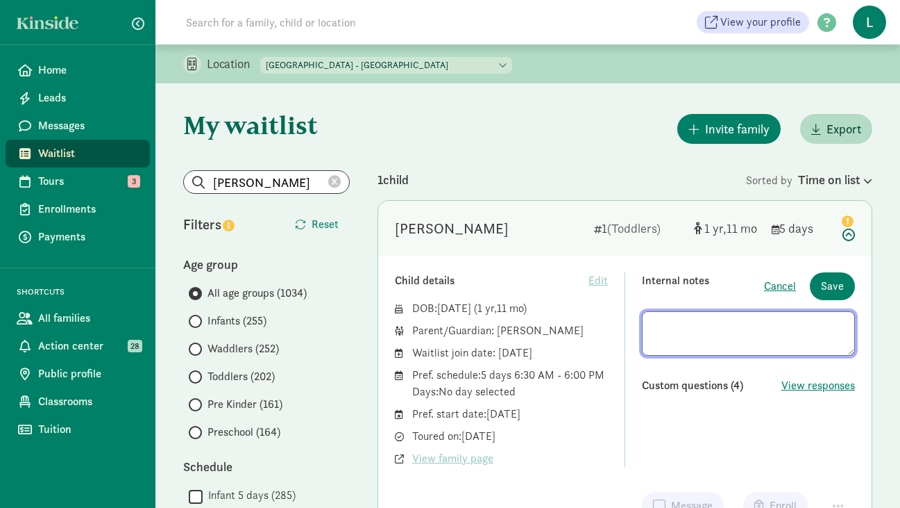
drag, startPoint x: 823, startPoint y: 324, endPoint x: 500, endPoint y: 329, distance: 322.9
click at [500, 329] on div "Child details Edit DOB: Sep 18, 2023 ( 1 11 ) Parent/Guardian: Kelly Dimond Wai…" at bounding box center [625, 369] width 460 height 194
type textarea "Enrolling Sep-25. Mom asked on 12/18/24 I said #60."
click at [832, 284] on span "Save" at bounding box center [832, 286] width 23 height 17
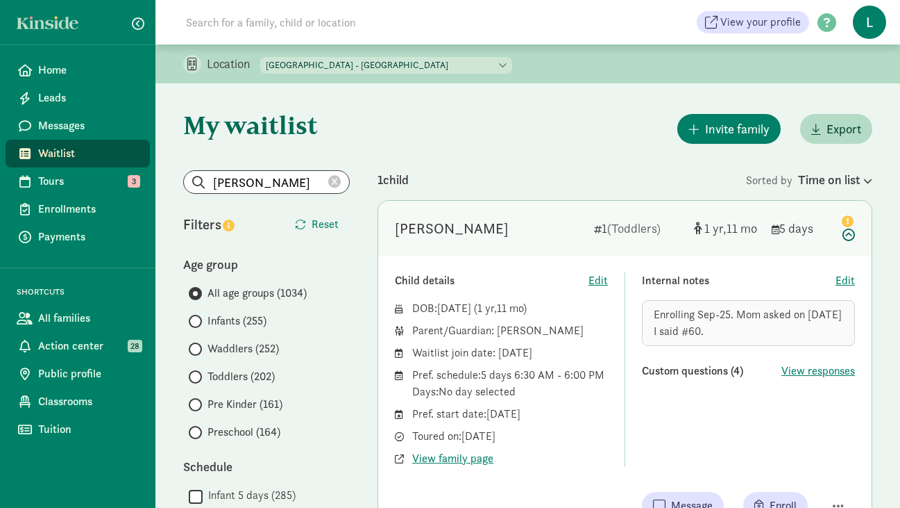
click at [334, 179] on icon at bounding box center [334, 182] width 12 height 12
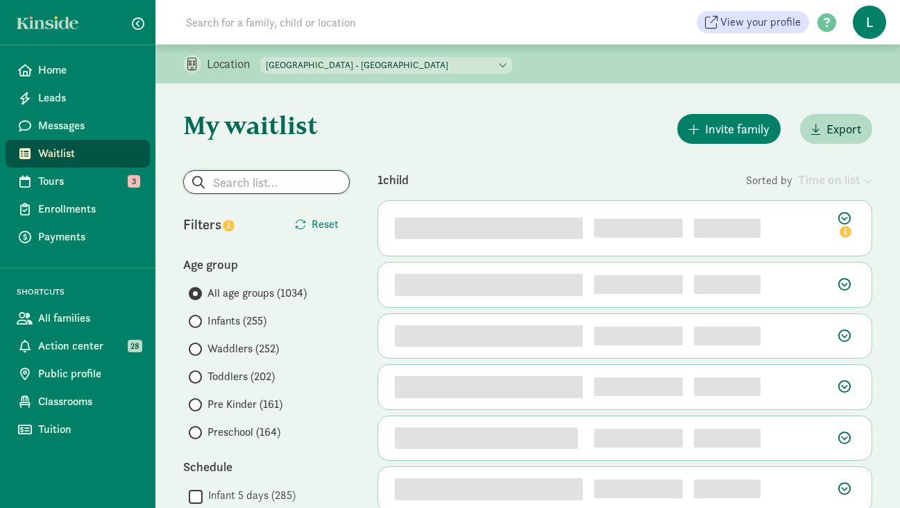
click at [277, 187] on input "search" at bounding box center [266, 182] width 165 height 22
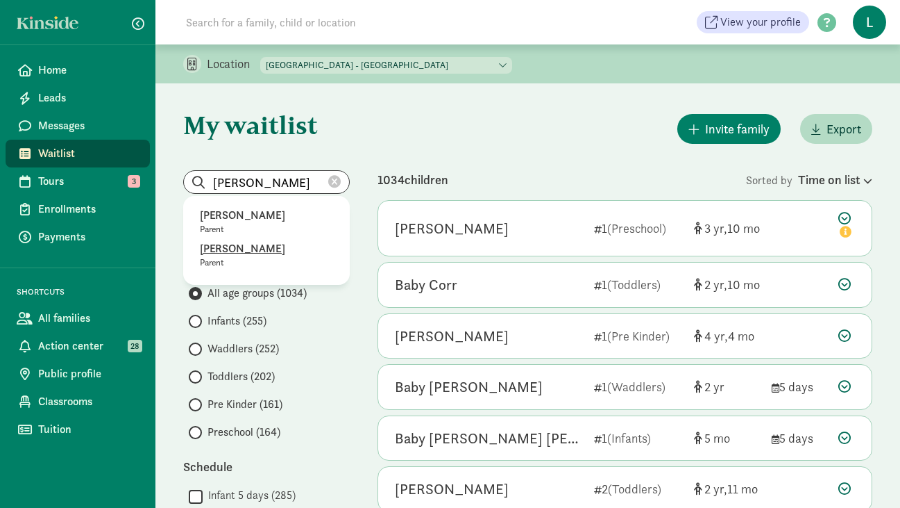
click at [243, 249] on p "Janelle Kringel" at bounding box center [266, 248] width 133 height 17
type input "Janelle Kringel"
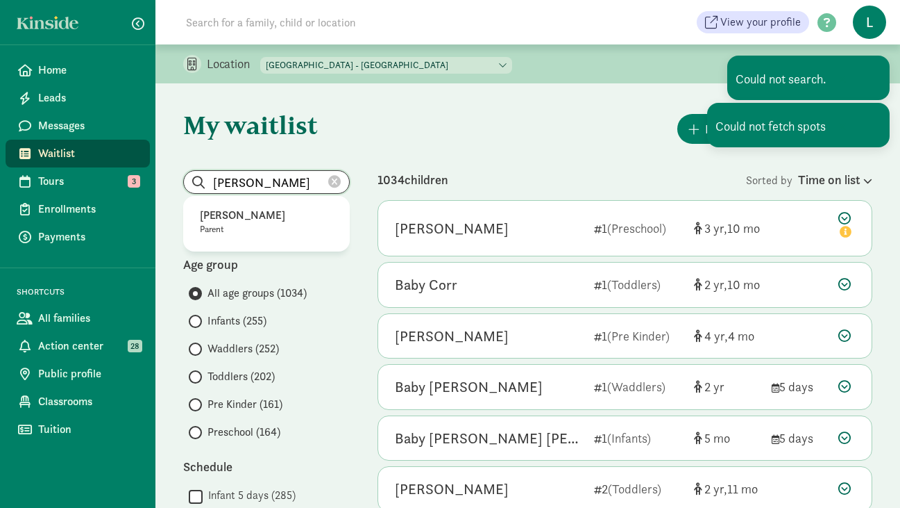
click at [304, 186] on input "Janelle Kringel" at bounding box center [266, 182] width 165 height 22
click at [255, 216] on p "[PERSON_NAME]" at bounding box center [266, 215] width 133 height 17
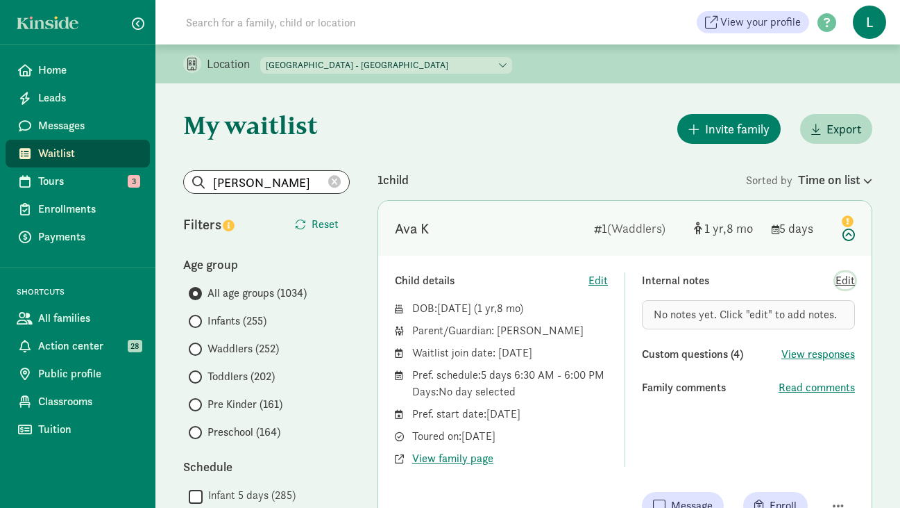
click at [853, 282] on span "Edit" at bounding box center [845, 280] width 19 height 17
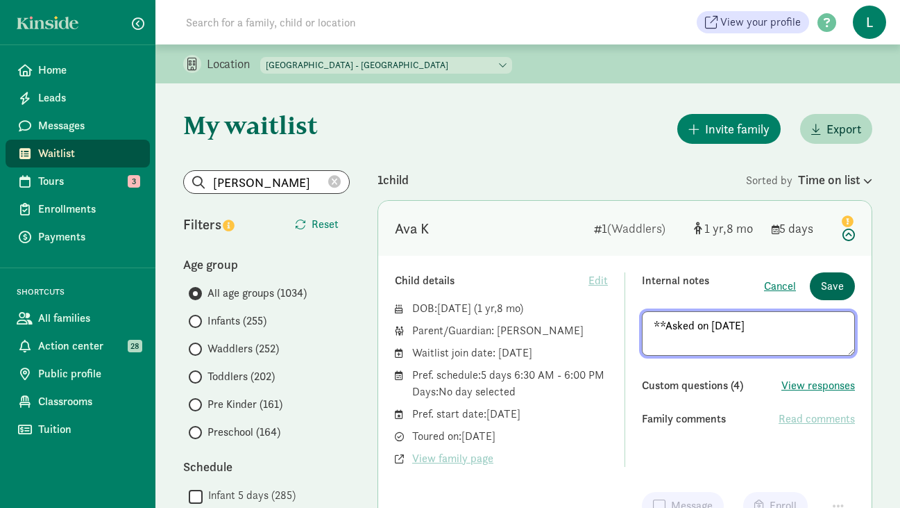
type textarea "**Asked on 8/21/25"
click at [831, 286] on span "Save" at bounding box center [832, 286] width 23 height 17
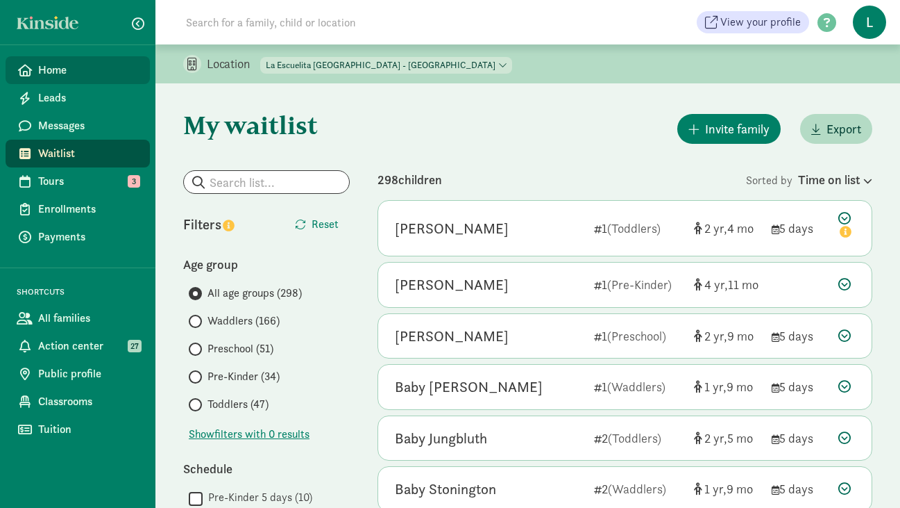
click at [67, 76] on span "Home" at bounding box center [88, 70] width 101 height 17
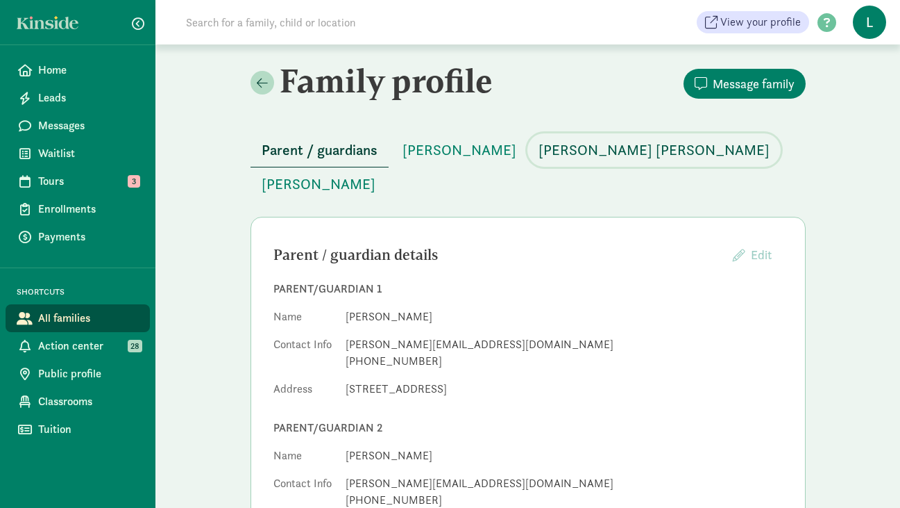
click at [569, 142] on span "[PERSON_NAME] [PERSON_NAME]" at bounding box center [654, 150] width 231 height 22
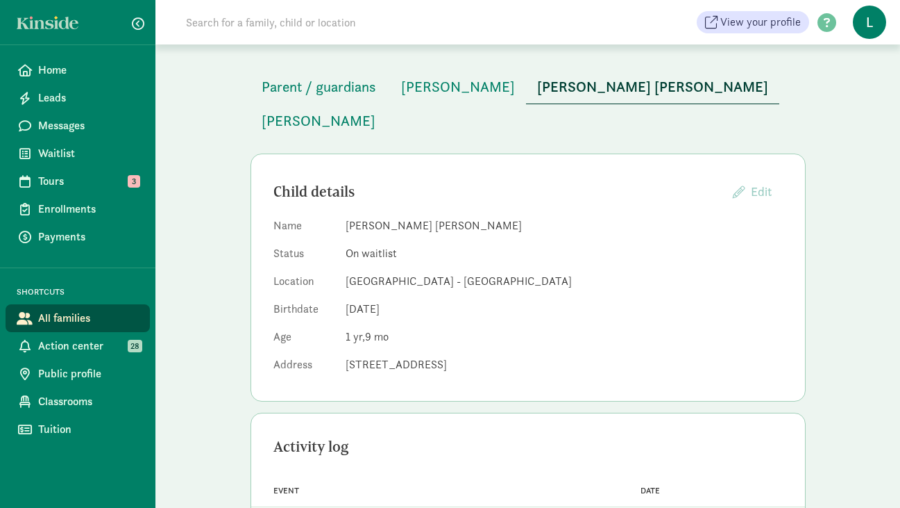
scroll to position [75, 0]
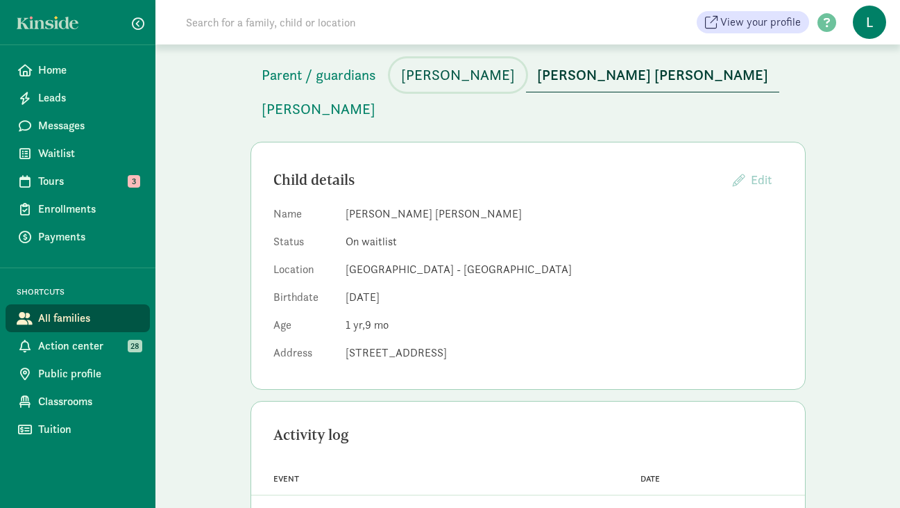
click at [437, 76] on span "[PERSON_NAME]" at bounding box center [458, 75] width 114 height 22
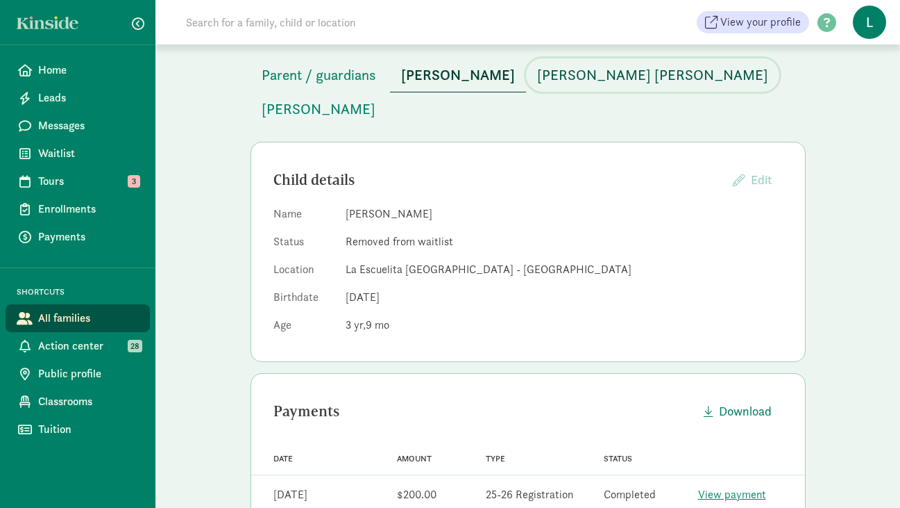
click at [540, 79] on span "[PERSON_NAME] [PERSON_NAME]" at bounding box center [652, 75] width 231 height 22
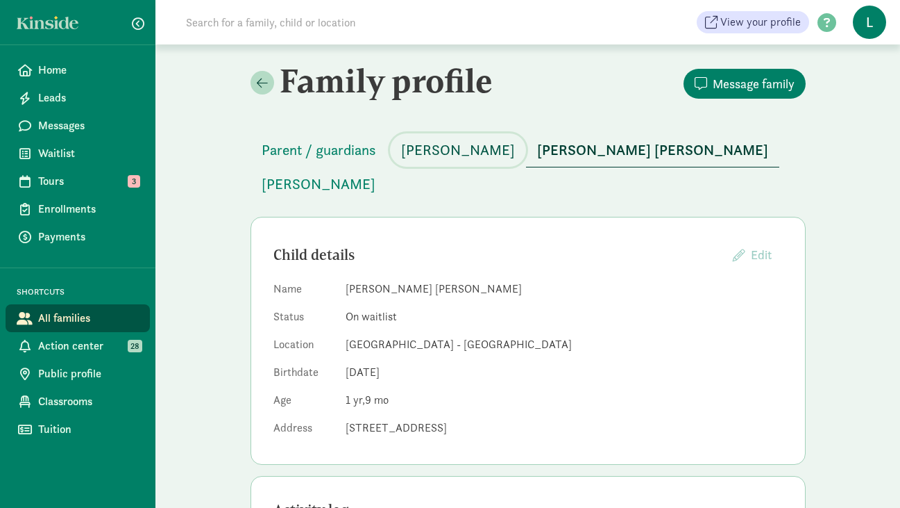
click at [430, 146] on span "Rowan Cruz" at bounding box center [458, 150] width 114 height 22
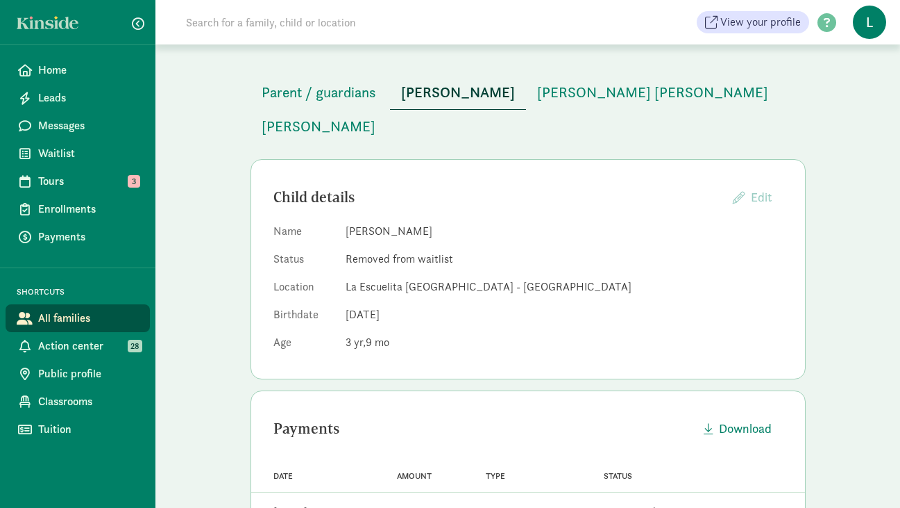
scroll to position [50, 0]
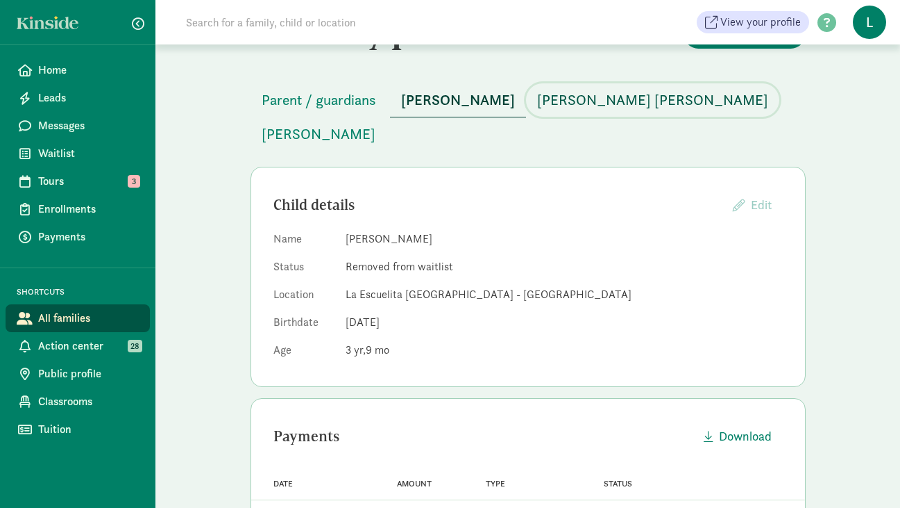
click at [537, 108] on span "Avery Rose Signorelli" at bounding box center [652, 100] width 231 height 22
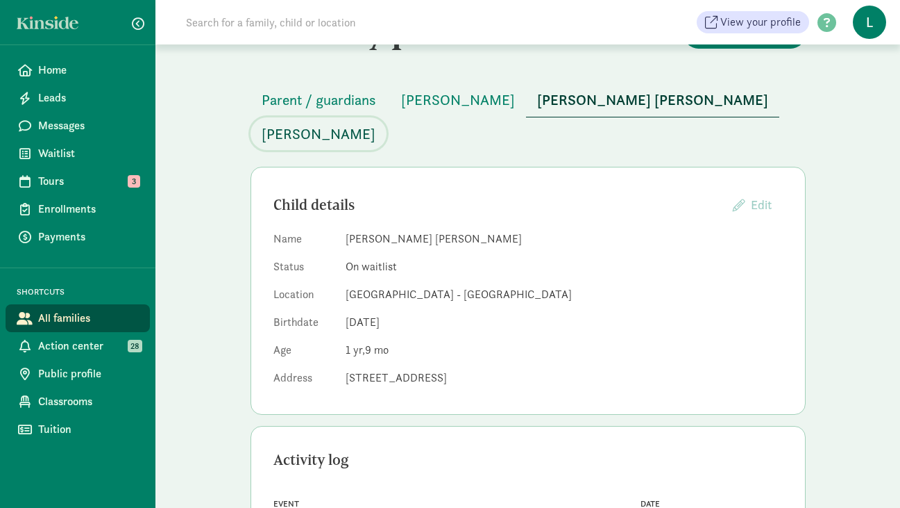
click at [376, 123] on span "Elena Cruz" at bounding box center [319, 134] width 114 height 22
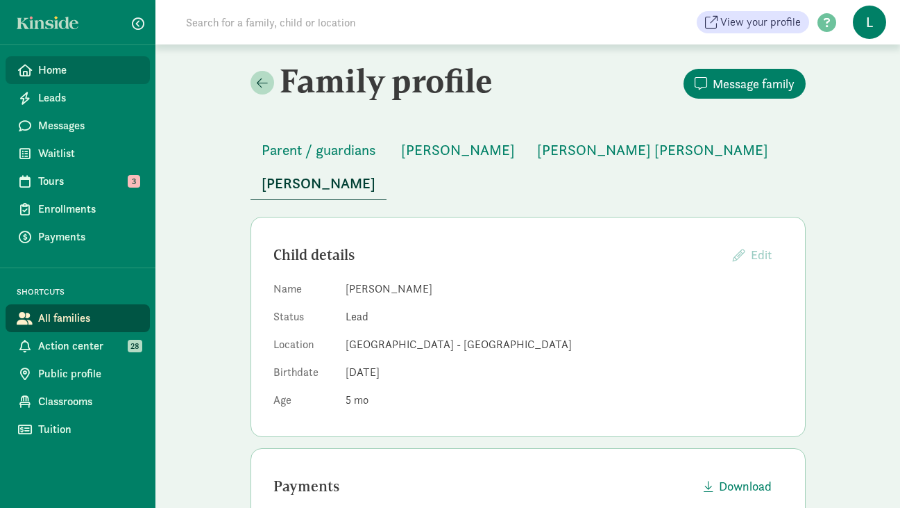
click at [97, 75] on span "Home" at bounding box center [88, 70] width 101 height 17
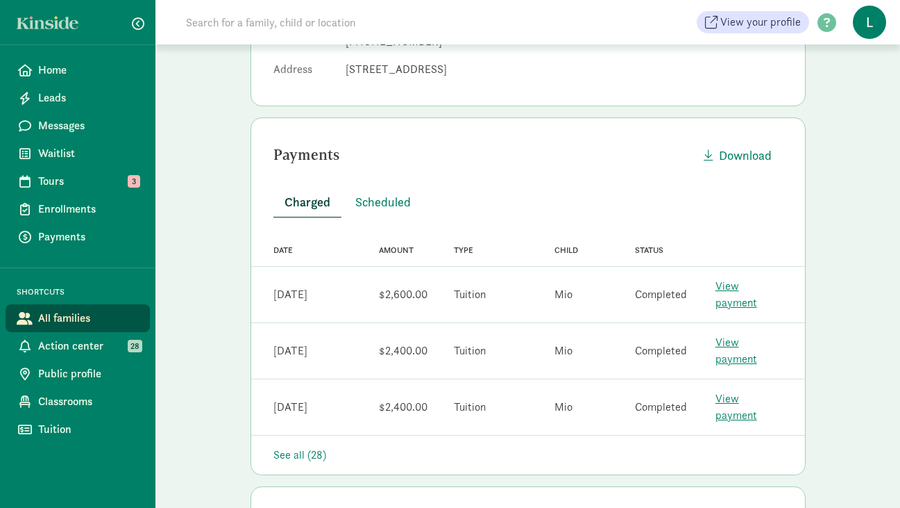
scroll to position [281, 0]
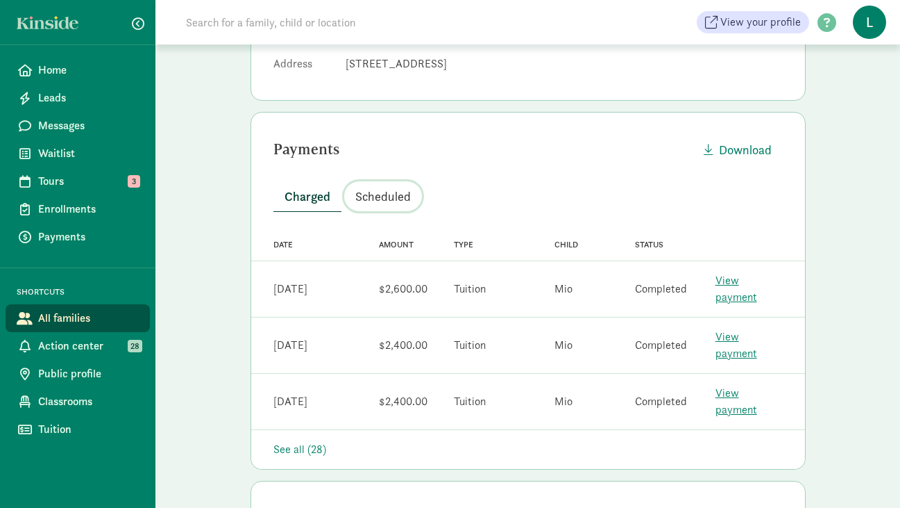
click at [377, 199] on span "Scheduled" at bounding box center [383, 196] width 56 height 19
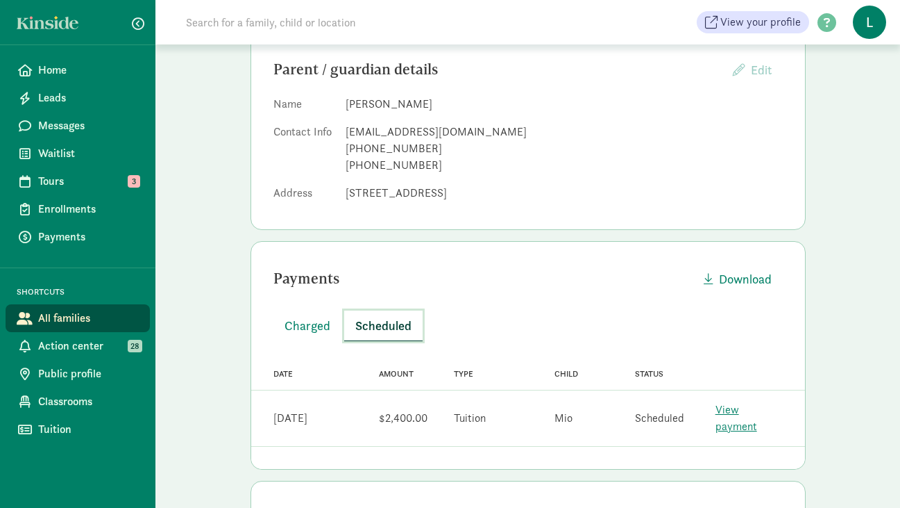
scroll to position [0, 0]
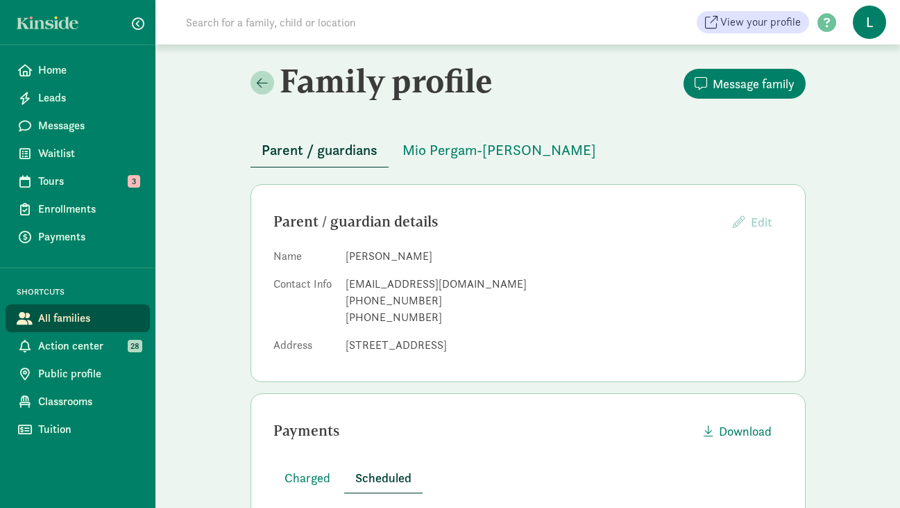
click at [228, 19] on input at bounding box center [372, 22] width 389 height 28
paste input "[PERSON_NAME]"
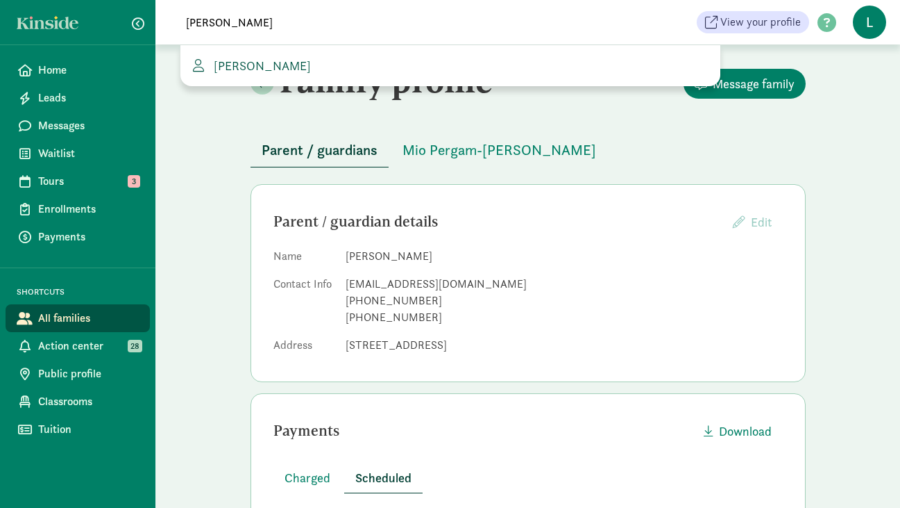
type input "[PERSON_NAME]"
click at [262, 68] on span "[PERSON_NAME]" at bounding box center [259, 66] width 103 height 16
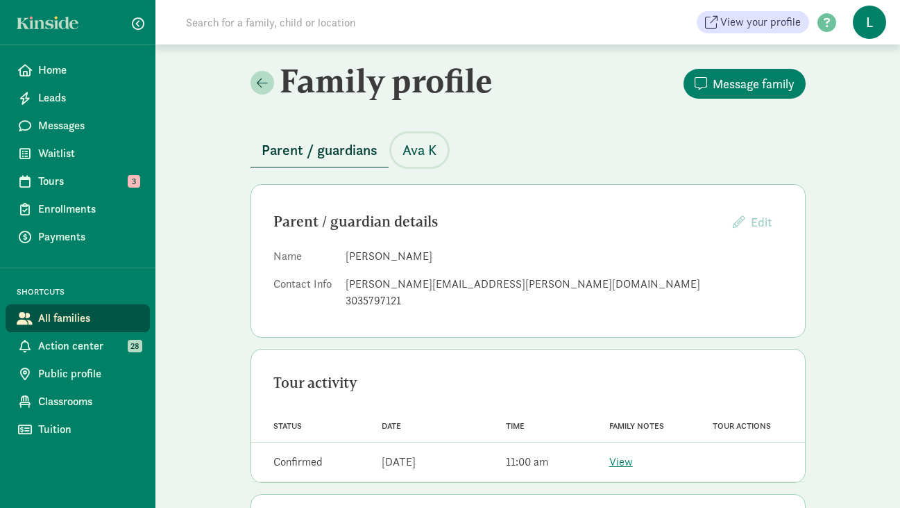
click at [417, 149] on span "Ava K" at bounding box center [420, 150] width 34 height 22
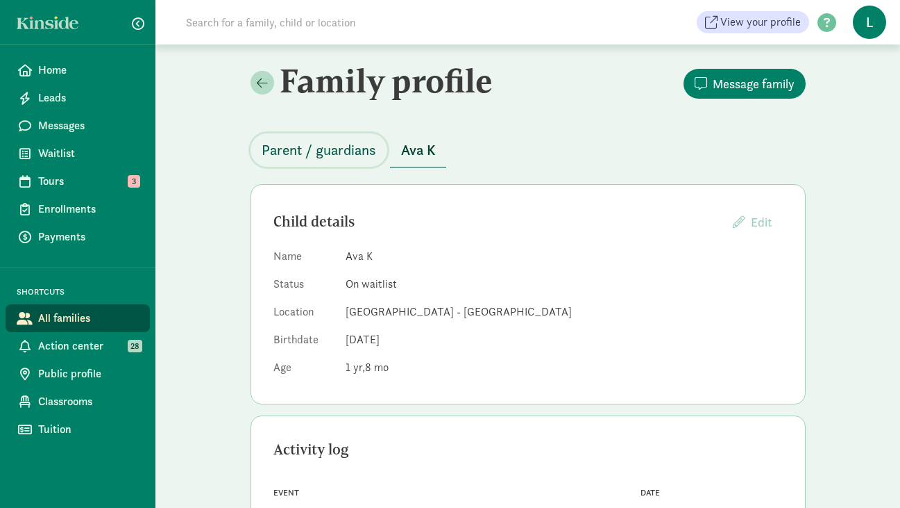
click at [342, 152] on span "Parent / guardians" at bounding box center [319, 150] width 115 height 22
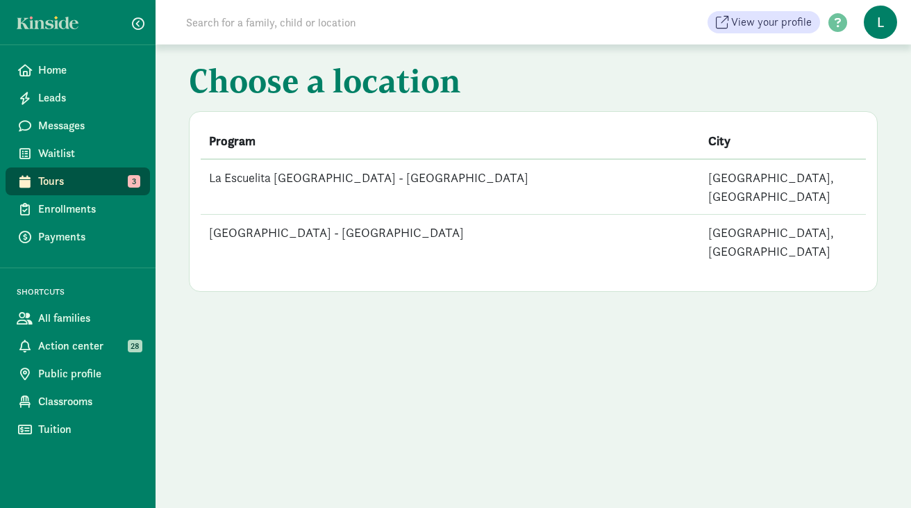
click at [360, 182] on td "La Escuelita Bilingual School - Columbia City" at bounding box center [450, 187] width 499 height 56
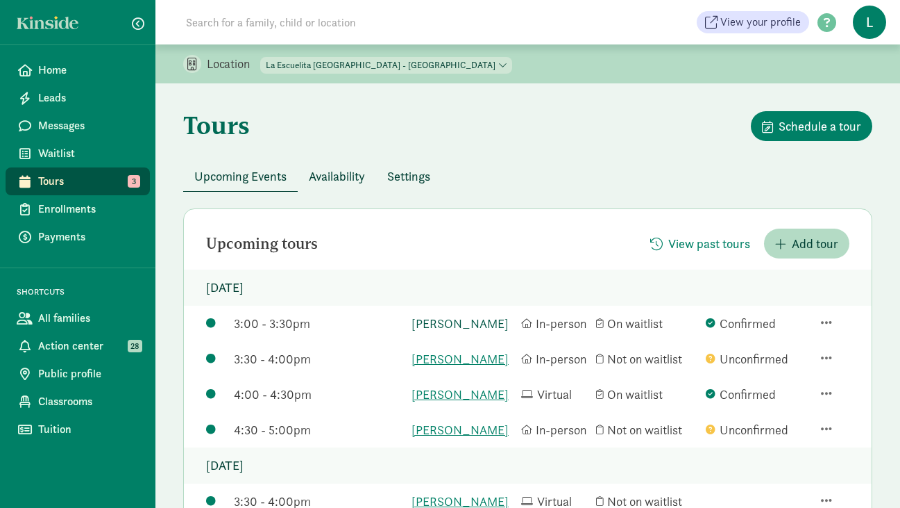
click at [439, 333] on link "[PERSON_NAME]" at bounding box center [463, 323] width 103 height 19
click at [448, 368] on link "[PERSON_NAME]" at bounding box center [463, 358] width 103 height 19
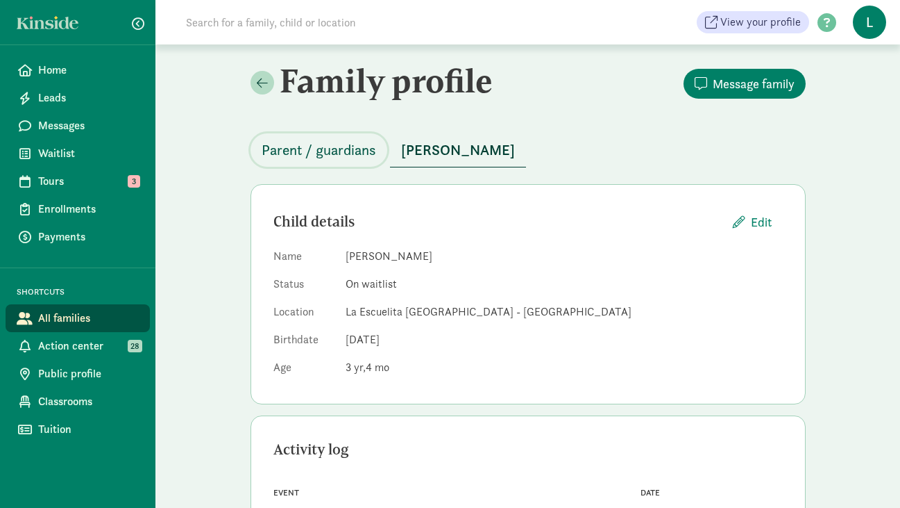
click at [333, 150] on span "Parent / guardians" at bounding box center [319, 150] width 115 height 22
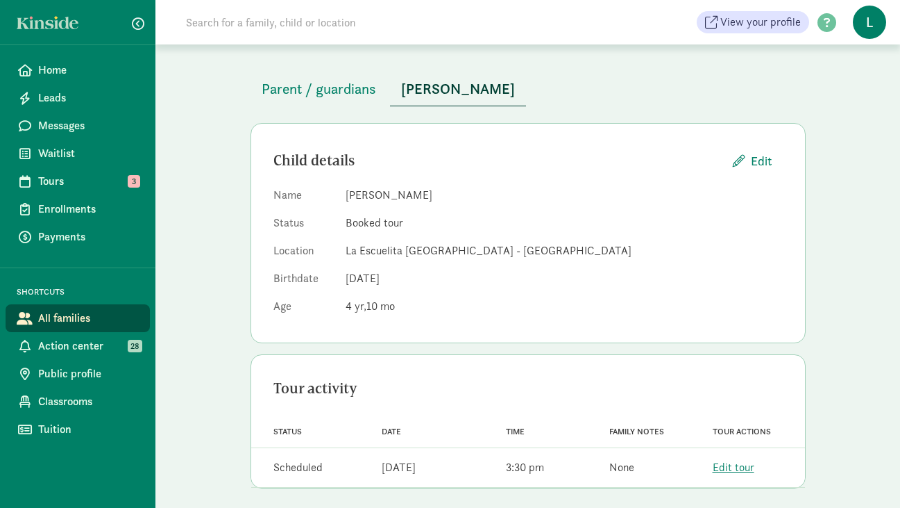
scroll to position [69, 0]
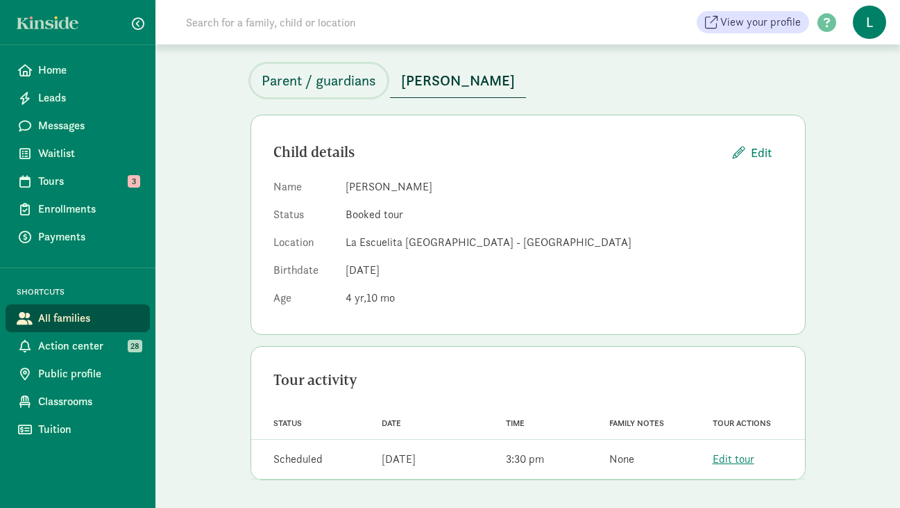
click at [339, 90] on span "Parent / guardians" at bounding box center [319, 80] width 115 height 22
